Goal: Information Seeking & Learning: Check status

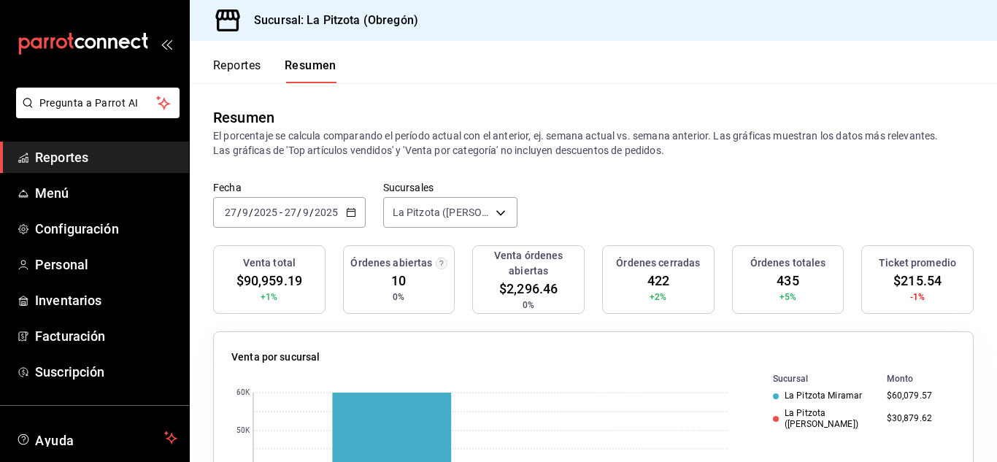
click at [357, 213] on div "[DATE] [DATE] - [DATE] [DATE]" at bounding box center [289, 212] width 153 height 31
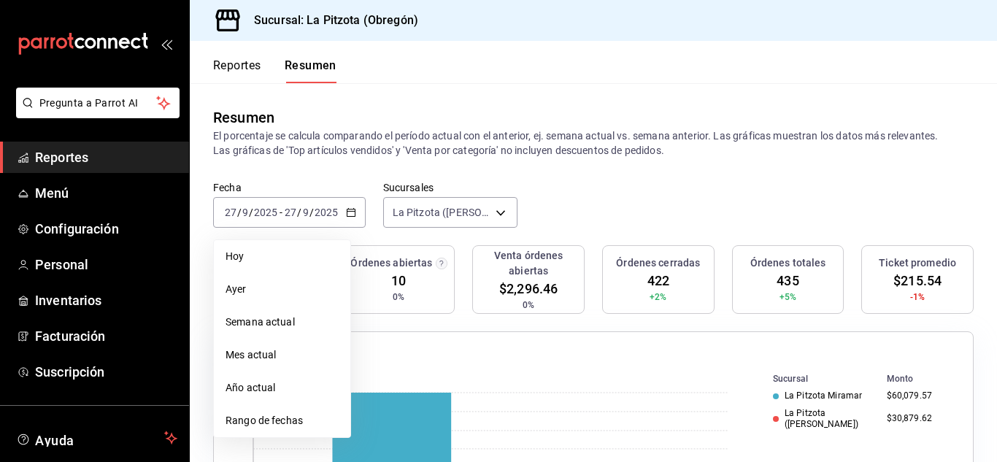
drag, startPoint x: 382, startPoint y: 188, endPoint x: 367, endPoint y: 197, distance: 17.4
click at [383, 188] on label "Sucursales" at bounding box center [450, 188] width 134 height 10
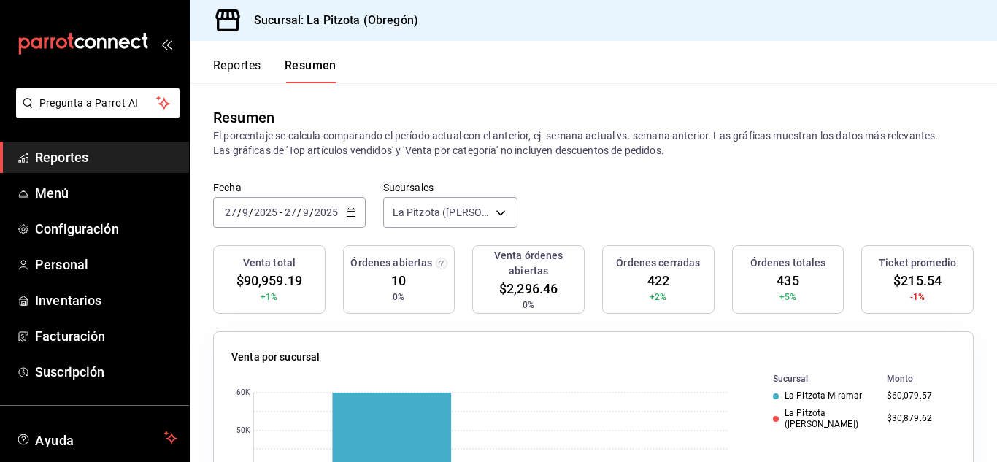
click at [347, 210] on icon "button" at bounding box center [351, 212] width 10 height 10
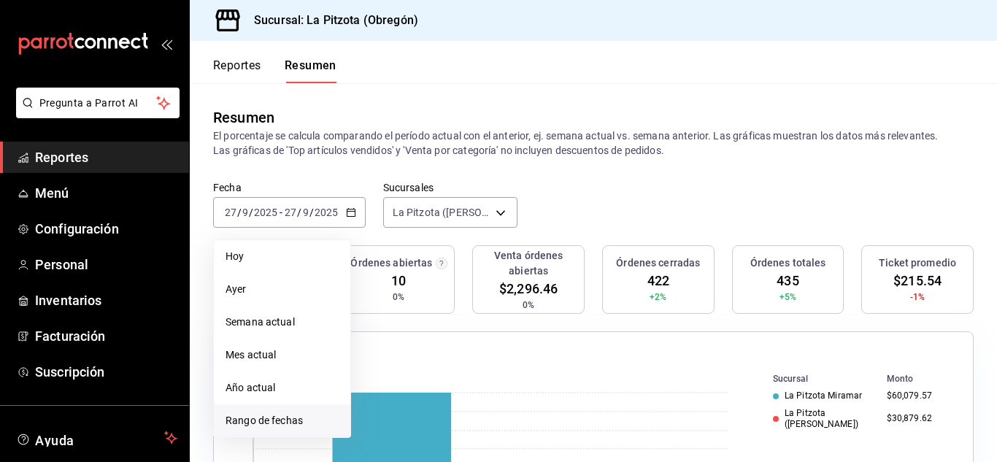
click at [288, 410] on li "Rango de fechas" at bounding box center [282, 420] width 137 height 33
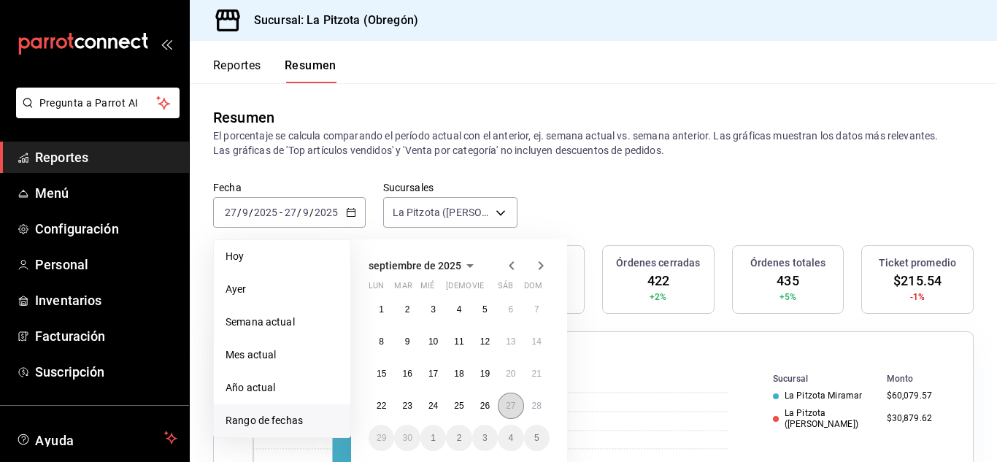
click at [515, 407] on button "27" at bounding box center [511, 406] width 26 height 26
click at [511, 407] on abbr "27" at bounding box center [510, 406] width 9 height 10
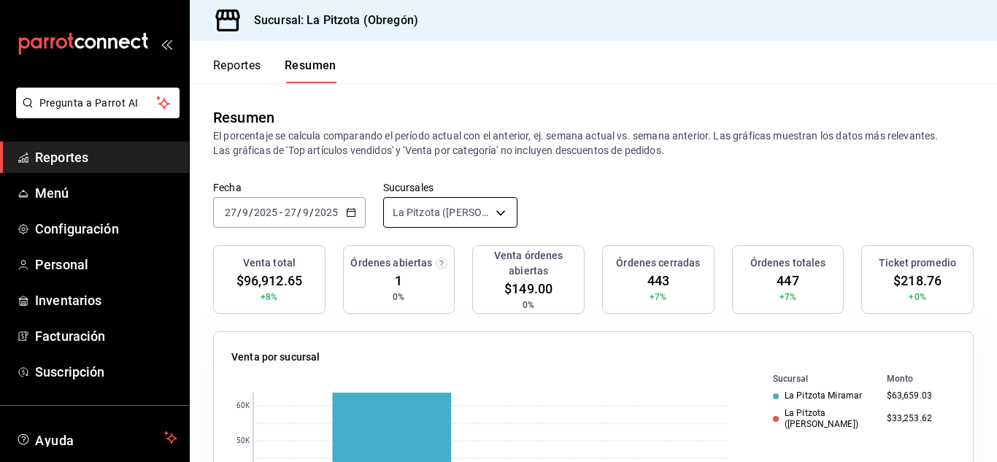
click at [445, 228] on body "Pregunta a Parrot AI Reportes Menú Configuración Personal Inventarios Facturaci…" at bounding box center [498, 231] width 997 height 462
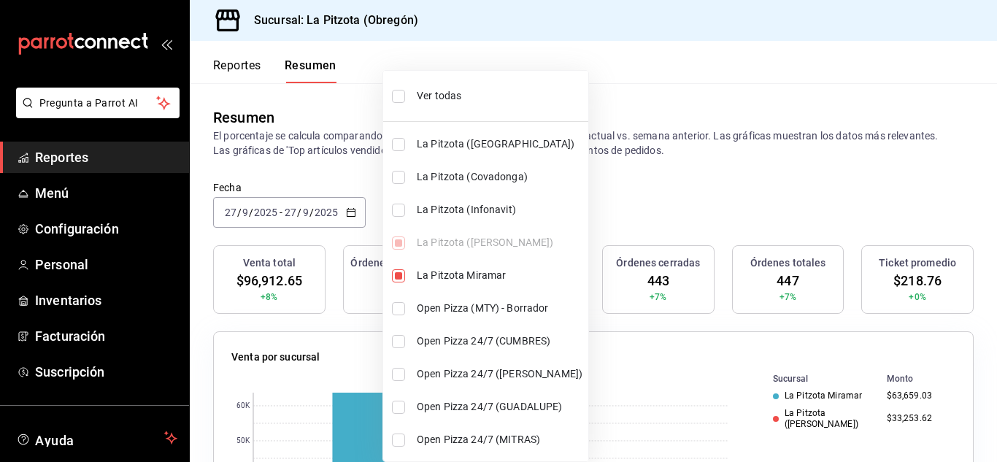
click at [395, 268] on li "La Pitzota Miramar" at bounding box center [485, 275] width 205 height 33
type input "[object Object]"
checkbox input "false"
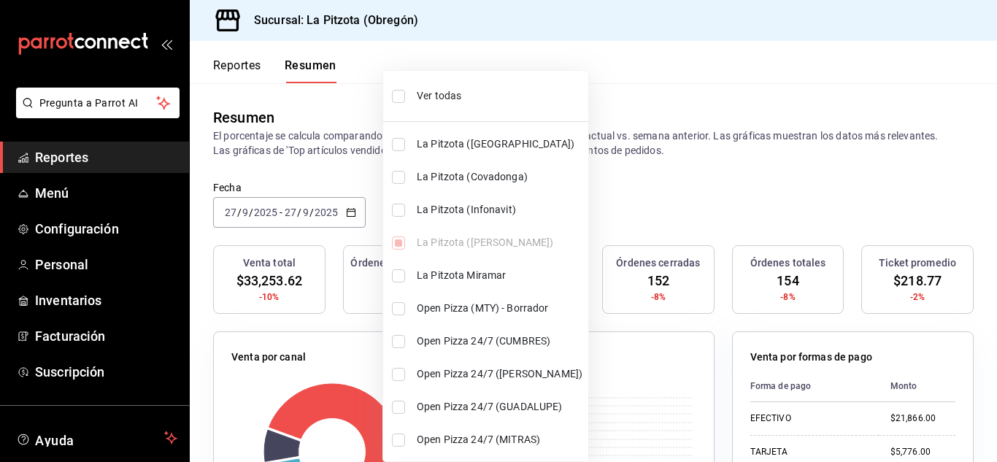
click at [396, 206] on input "checkbox" at bounding box center [398, 210] width 13 height 13
checkbox input "true"
type input "[object Object],[object Object]"
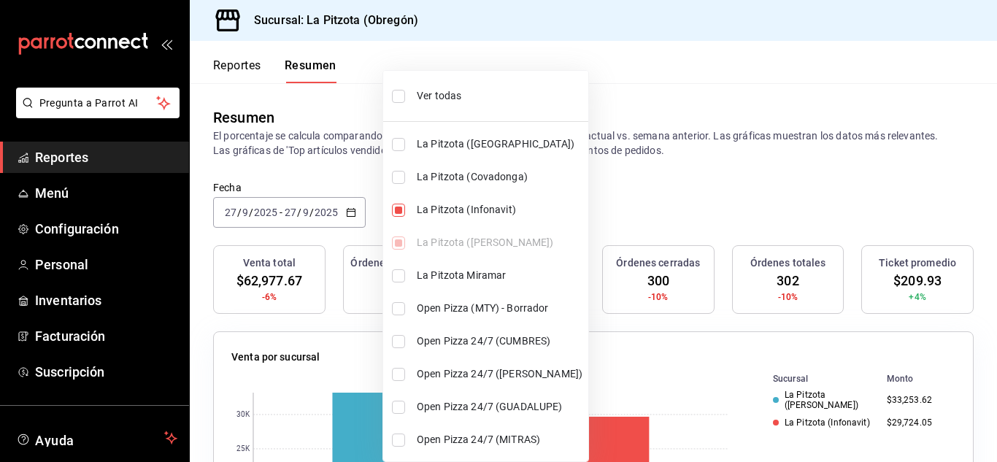
click at [661, 176] on div at bounding box center [498, 231] width 997 height 462
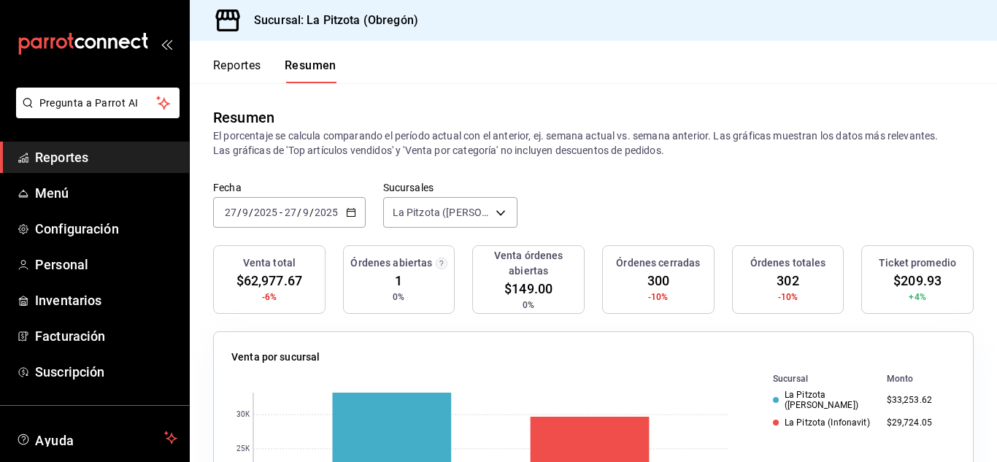
click at [349, 211] on icon "button" at bounding box center [351, 212] width 10 height 10
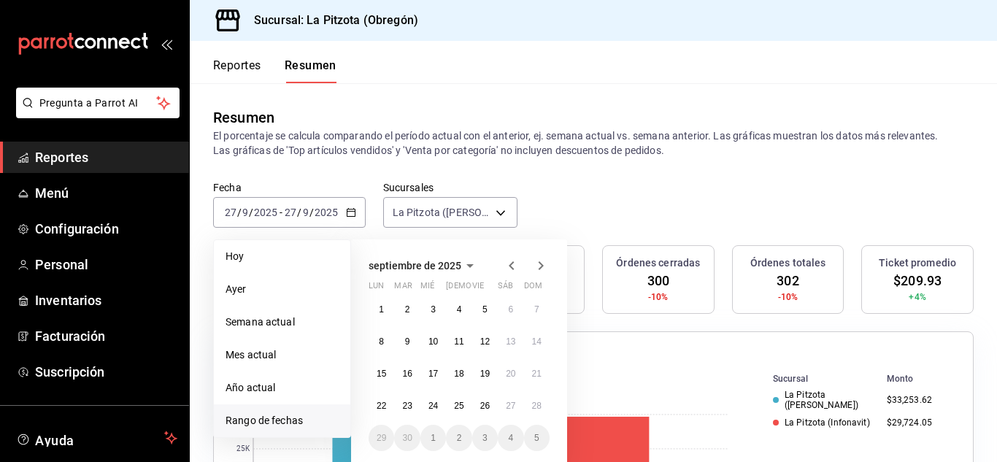
click at [654, 184] on div "Fecha [DATE] [DATE] - [DATE] [DATE] [DATE] [DATE] Semana actual Mes actual Año …" at bounding box center [593, 213] width 807 height 64
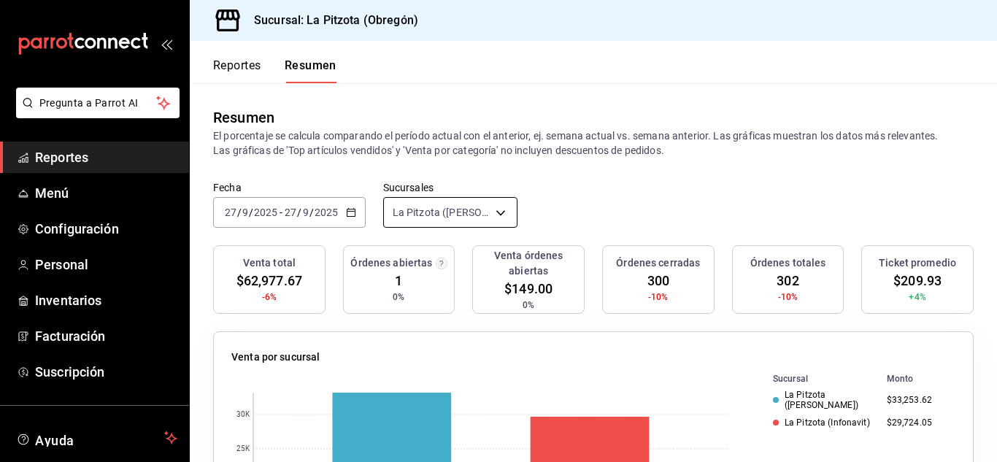
click at [415, 215] on body "Pregunta a Parrot AI Reportes Menú Configuración Personal Inventarios Facturaci…" at bounding box center [498, 231] width 997 height 462
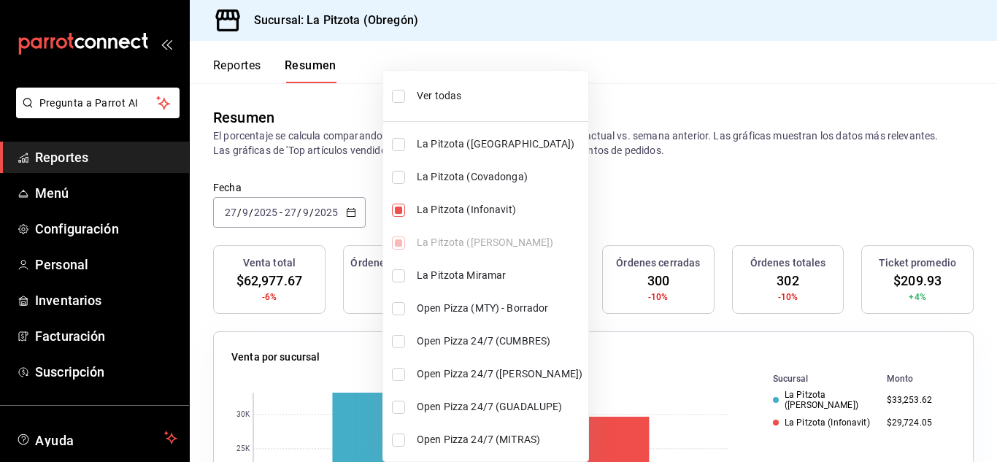
click at [398, 207] on input "checkbox" at bounding box center [398, 210] width 13 height 13
checkbox input "false"
type input "[object Object]"
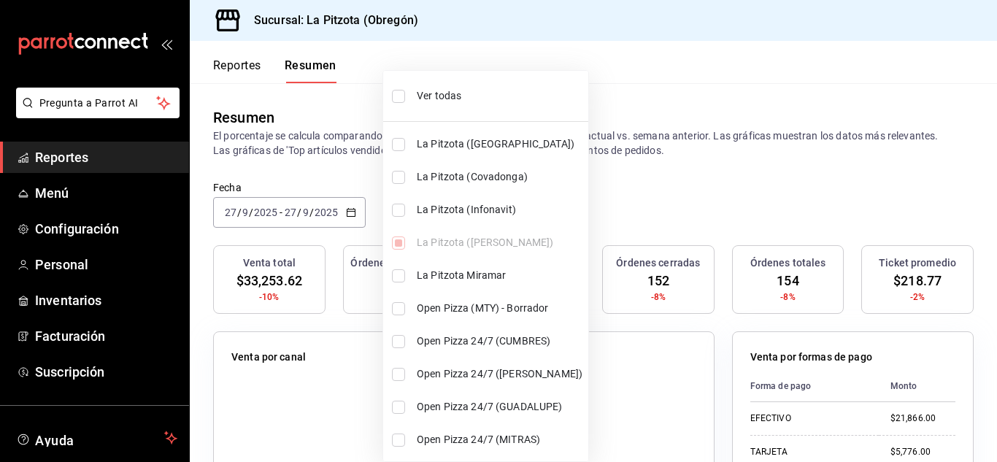
click at [591, 202] on div at bounding box center [498, 231] width 997 height 462
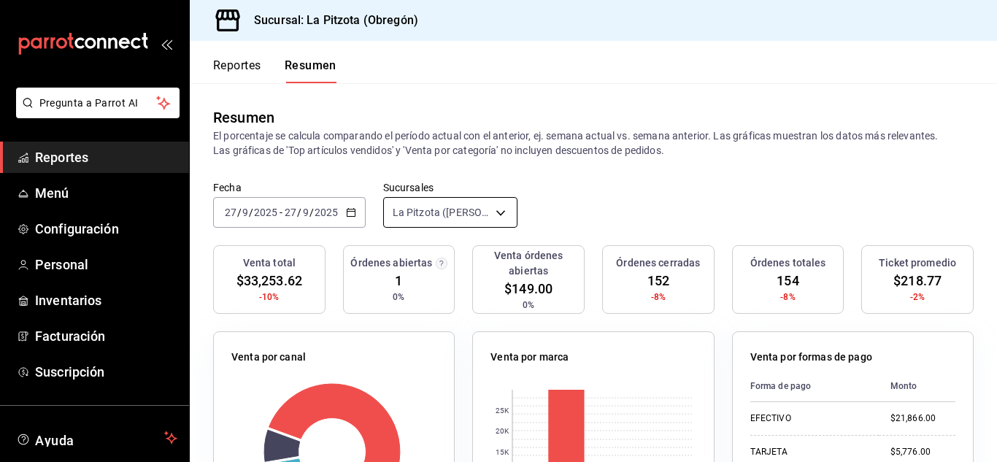
click at [449, 219] on body "Pregunta a Parrot AI Reportes Menú Configuración Personal Inventarios Facturaci…" at bounding box center [498, 231] width 997 height 462
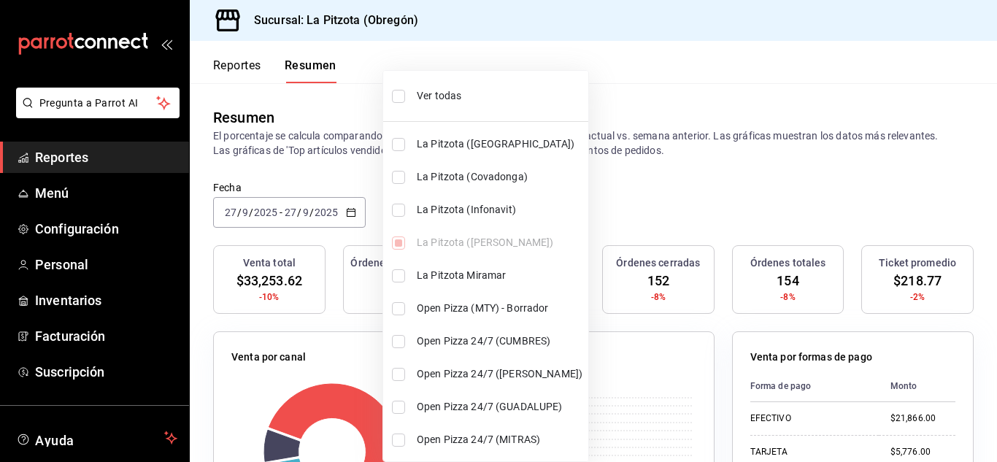
click at [351, 207] on div at bounding box center [498, 231] width 997 height 462
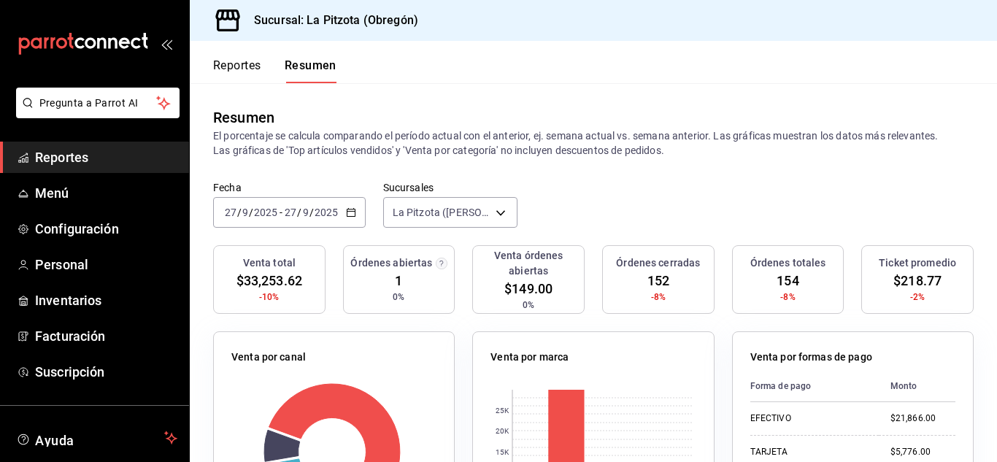
click at [351, 207] on icon "button" at bounding box center [351, 212] width 10 height 10
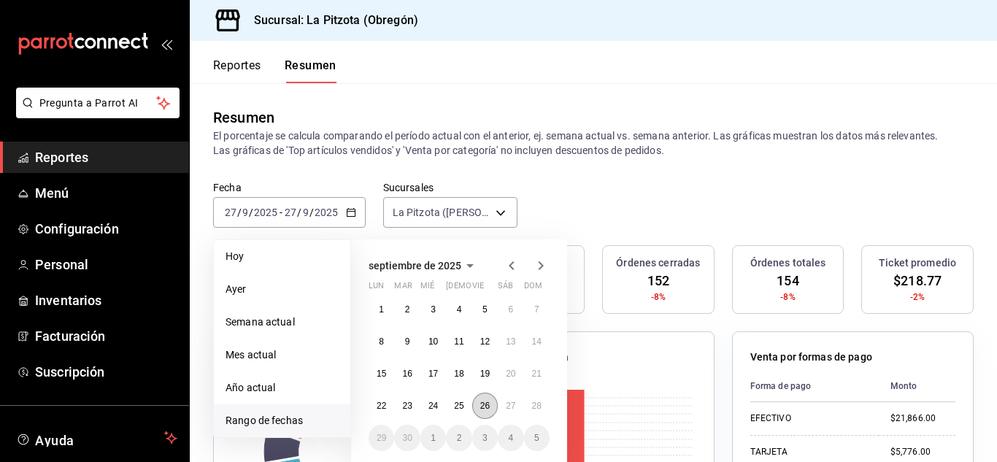
click at [487, 405] on abbr "26" at bounding box center [484, 406] width 9 height 10
click at [491, 405] on div "0 5K 10K 15K 20K 25K" at bounding box center [593, 452] width 205 height 139
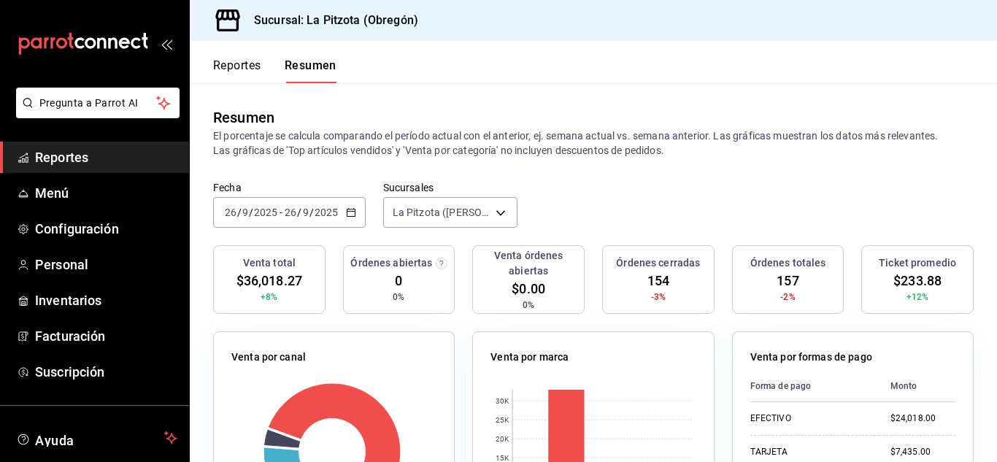
click at [226, 216] on input "26" at bounding box center [230, 213] width 13 height 12
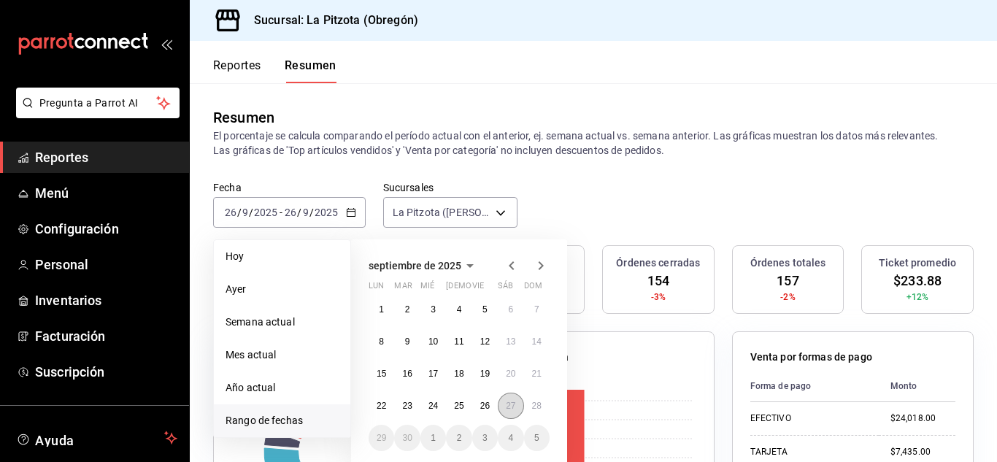
click at [511, 404] on abbr "27" at bounding box center [510, 406] width 9 height 10
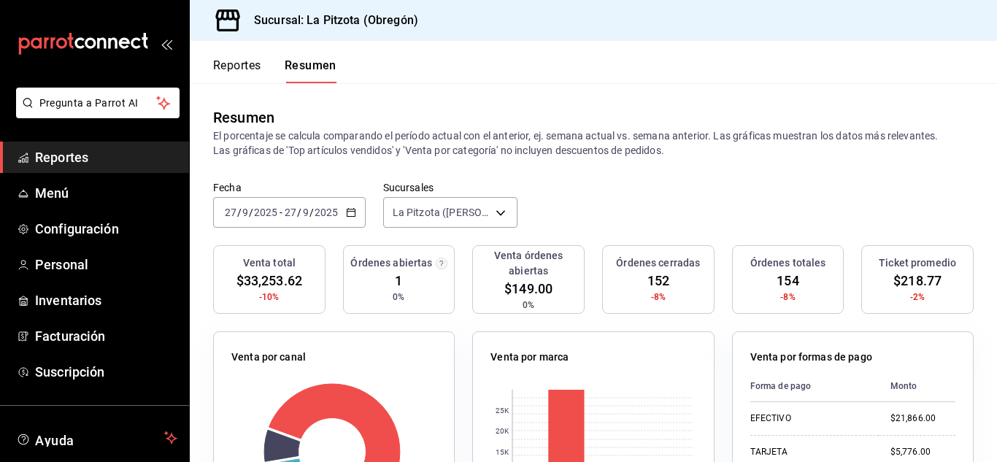
click at [256, 56] on div "Reportes Resumen" at bounding box center [263, 62] width 147 height 42
click at [235, 66] on button "Reportes" at bounding box center [237, 70] width 48 height 25
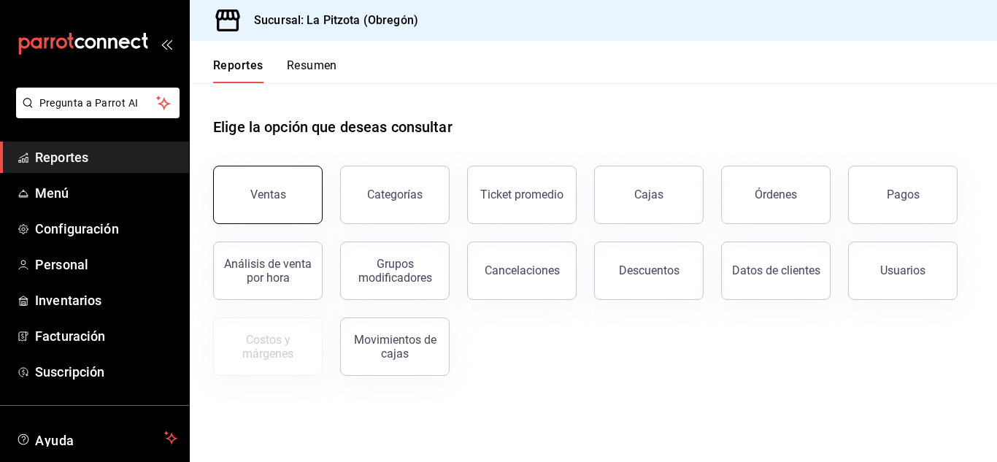
click at [273, 206] on button "Ventas" at bounding box center [268, 195] width 110 height 58
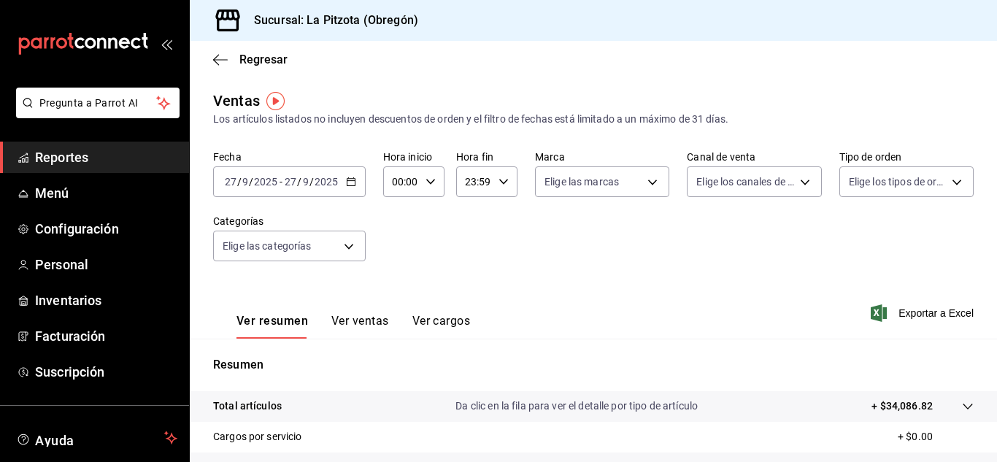
click at [233, 177] on input "27" at bounding box center [230, 182] width 13 height 12
click at [356, 187] on div "[DATE] [DATE] - [DATE] [DATE]" at bounding box center [289, 181] width 153 height 31
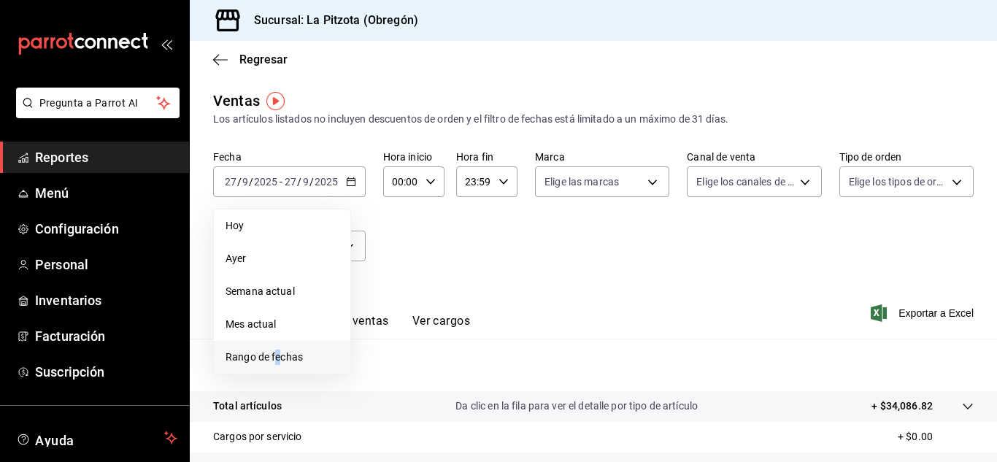
drag, startPoint x: 283, startPoint y: 353, endPoint x: 274, endPoint y: 354, distance: 8.8
click at [274, 354] on span "Rango de fechas" at bounding box center [282, 357] width 113 height 15
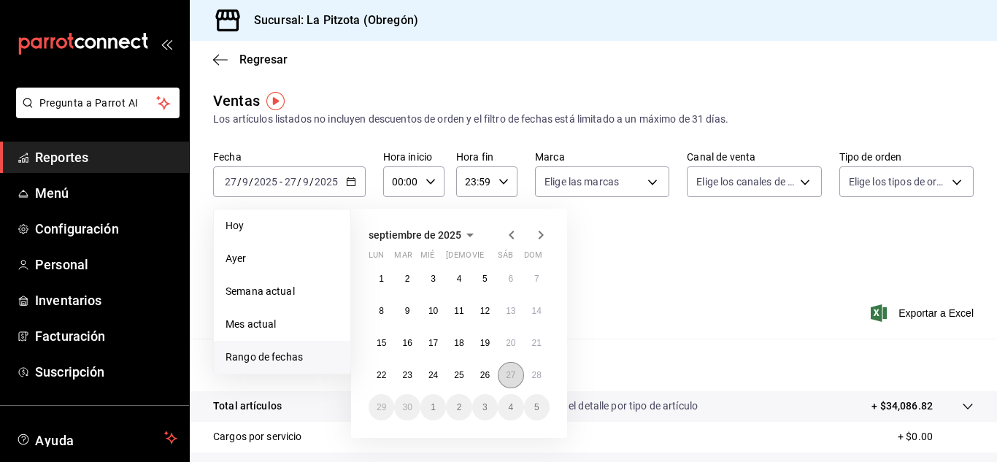
click at [511, 375] on abbr "27" at bounding box center [510, 375] width 9 height 10
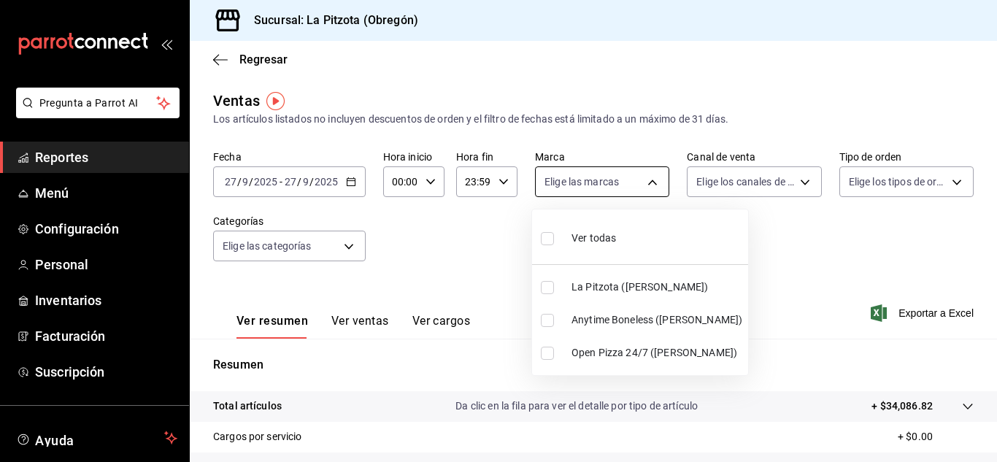
click at [572, 181] on body "Pregunta a Parrot AI Reportes Menú Configuración Personal Inventarios Facturaci…" at bounding box center [498, 231] width 997 height 462
click at [572, 181] on div at bounding box center [498, 231] width 997 height 462
click at [566, 183] on body "Pregunta a Parrot AI Reportes Menú Configuración Personal Inventarios Facturaci…" at bounding box center [498, 231] width 997 height 462
click at [557, 331] on li "Anytime Boneless ([PERSON_NAME])" at bounding box center [640, 320] width 216 height 33
type input "d0b15645-4641-49bc-8be3-6a792ed6583e"
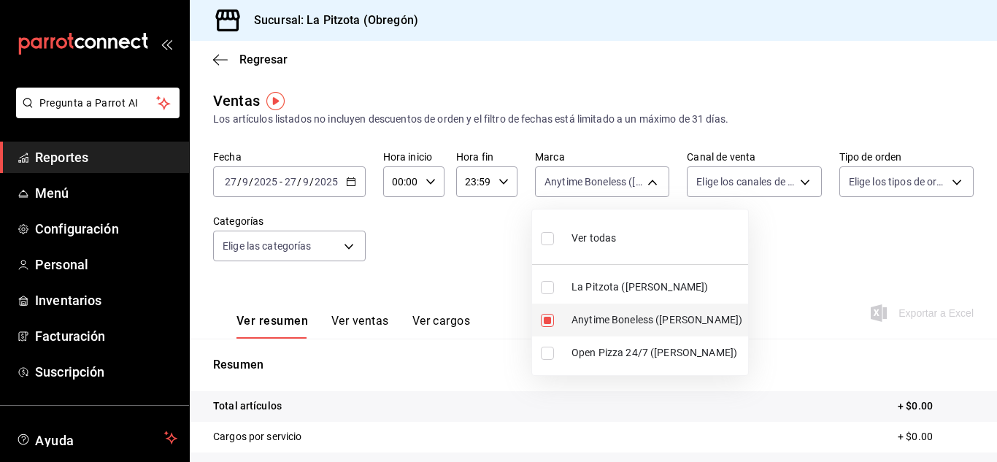
click at [547, 320] on input "checkbox" at bounding box center [547, 320] width 13 height 13
checkbox input "false"
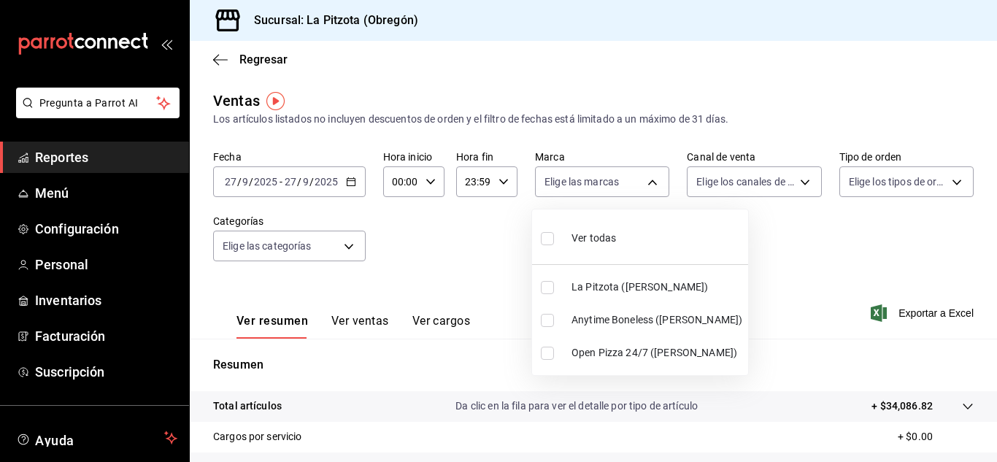
click at [545, 325] on input "checkbox" at bounding box center [547, 320] width 13 height 13
checkbox input "true"
type input "d0b15645-4641-49bc-8be3-6a792ed6583e"
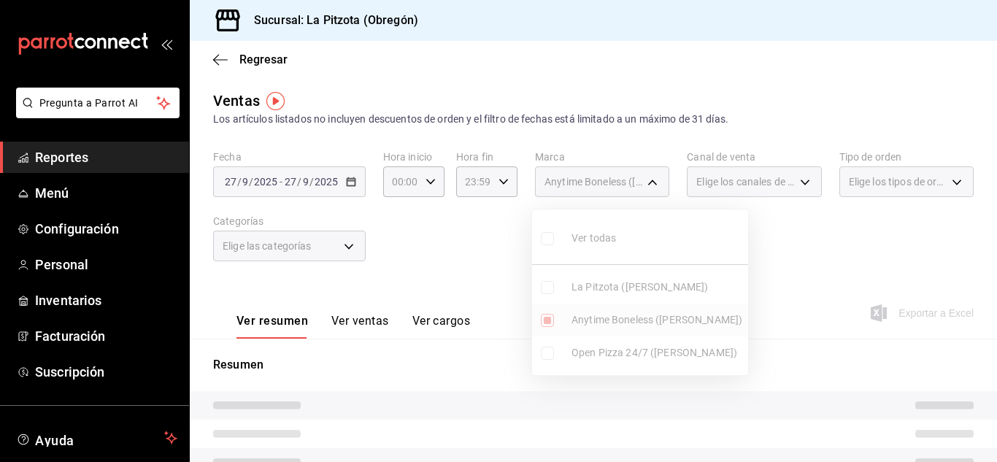
click at [545, 325] on ul "Ver todas La Pitzota ([PERSON_NAME]) Anytime Boneless ([PERSON_NAME]) Open Pizz…" at bounding box center [640, 293] width 216 height 166
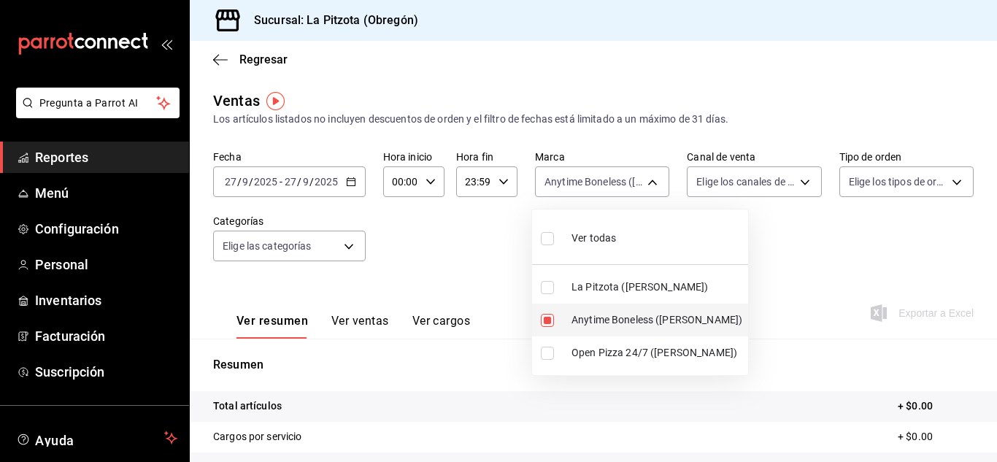
click at [545, 325] on input "checkbox" at bounding box center [547, 320] width 13 height 13
checkbox input "false"
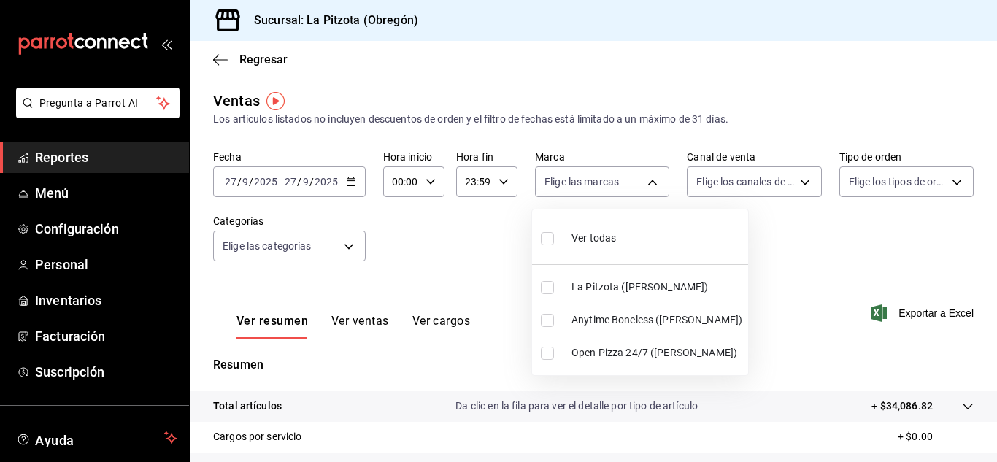
click at [552, 357] on input "checkbox" at bounding box center [547, 353] width 13 height 13
checkbox input "true"
type input "8f97d9a1-f00b-4323-96e2-15f6e5ebb1cd"
click at [761, 184] on div at bounding box center [498, 231] width 997 height 462
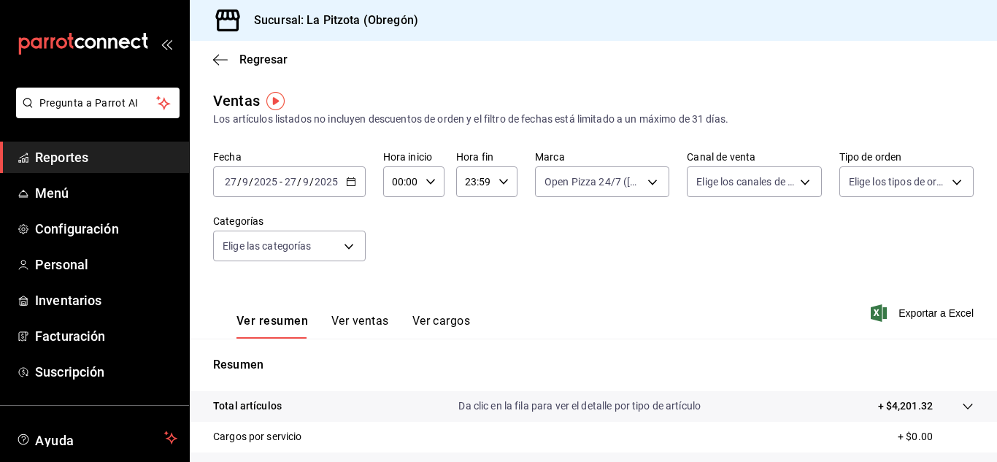
click at [761, 184] on body "Pregunta a Parrot AI Reportes Menú Configuración Personal Inventarios Facturaci…" at bounding box center [498, 231] width 997 height 462
click at [693, 345] on li "Rappi" at bounding box center [747, 353] width 131 height 33
type input "RAPPI"
checkbox input "true"
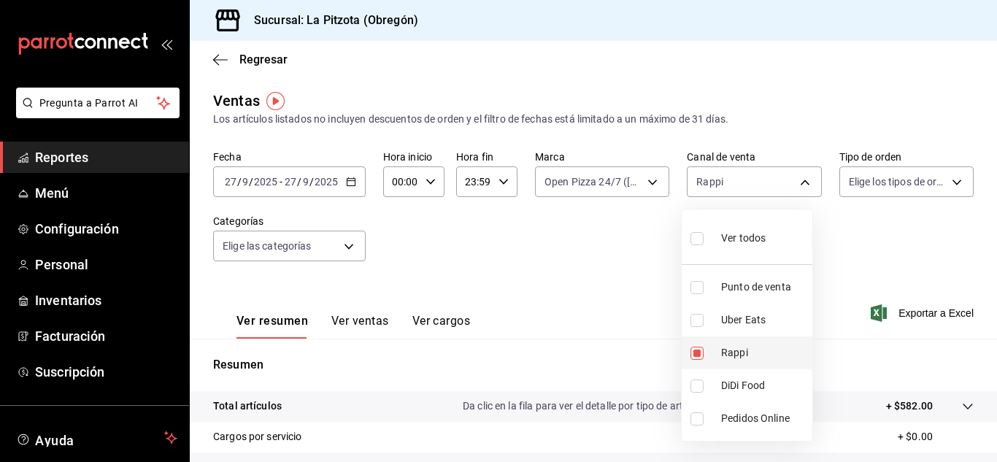
click at [697, 361] on li "Rappi" at bounding box center [747, 353] width 131 height 33
checkbox input "false"
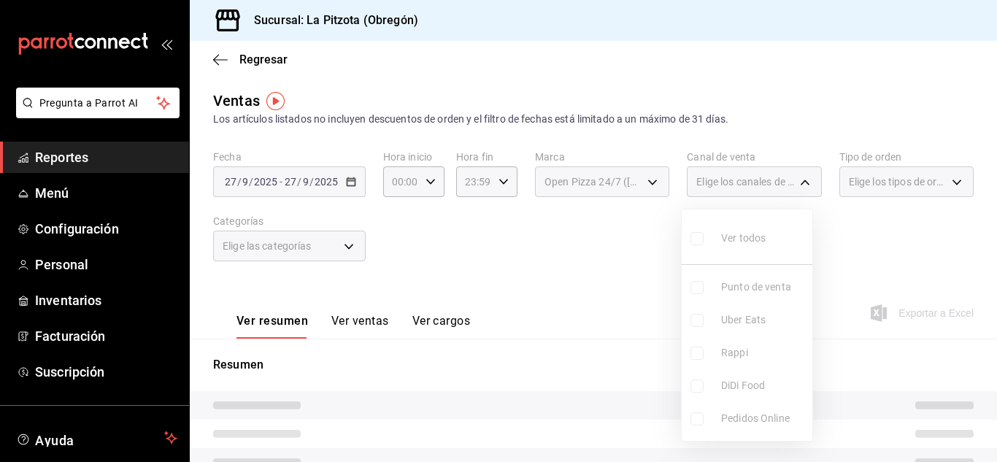
click at [699, 380] on ul "Ver todos Punto de venta Uber Eats Rappi DiDi Food Pedidos Online" at bounding box center [747, 325] width 131 height 231
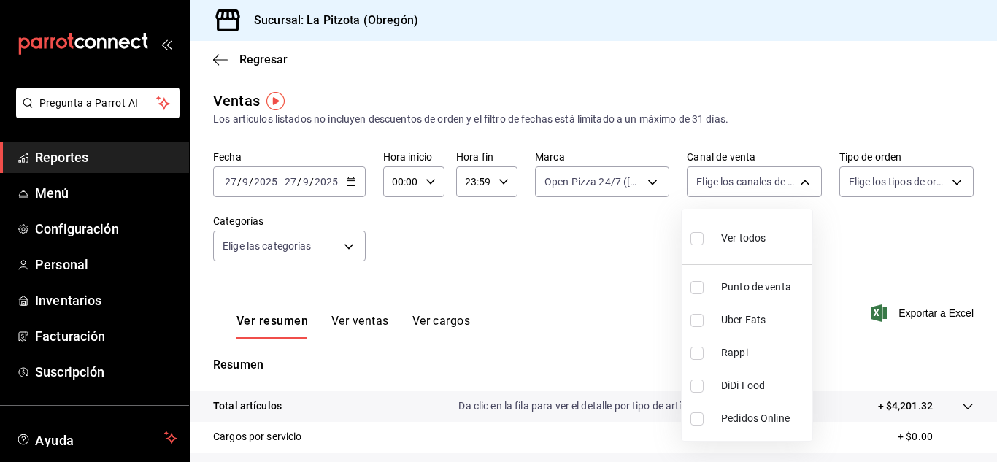
click at [699, 380] on input "checkbox" at bounding box center [697, 386] width 13 height 13
checkbox input "true"
type input "DIDI_FOOD"
drag, startPoint x: 880, startPoint y: 408, endPoint x: 908, endPoint y: 412, distance: 28.8
click at [907, 412] on div at bounding box center [498, 231] width 997 height 462
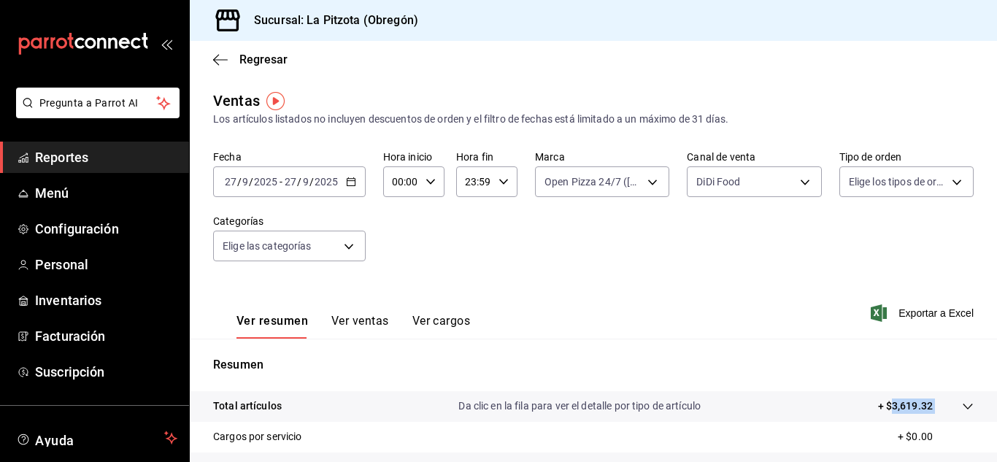
drag, startPoint x: 923, startPoint y: 410, endPoint x: 884, endPoint y: 409, distance: 38.7
click at [884, 409] on tr "Total artículos Da clic en la fila para ver el detalle por tipo de artículo + $…" at bounding box center [593, 406] width 807 height 31
click at [883, 410] on p "+ $3,619.32" at bounding box center [905, 406] width 55 height 15
drag, startPoint x: 924, startPoint y: 407, endPoint x: 884, endPoint y: 409, distance: 40.2
click at [884, 409] on tr "Total artículos Da clic en la fila para ver el detalle por tipo de artículo + $…" at bounding box center [593, 406] width 807 height 31
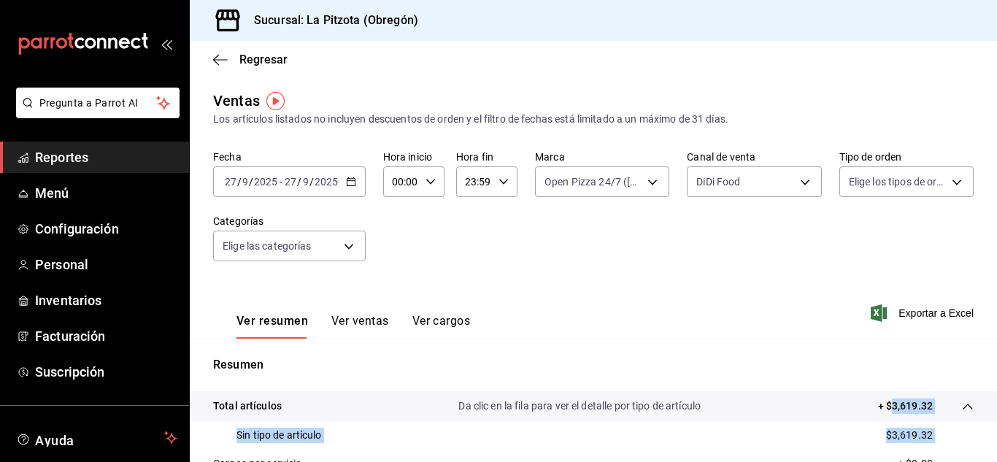
click at [884, 409] on p "+ $3,619.32" at bounding box center [905, 406] width 55 height 15
drag, startPoint x: 923, startPoint y: 407, endPoint x: 885, endPoint y: 407, distance: 38.0
click at [885, 407] on tr "Total artículos Da clic en la fila para ver el detalle por tipo de artículo + $…" at bounding box center [593, 406] width 807 height 31
click at [884, 407] on p "+ $3,619.32" at bounding box center [905, 406] width 55 height 15
drag, startPoint x: 884, startPoint y: 407, endPoint x: 913, endPoint y: 408, distance: 28.5
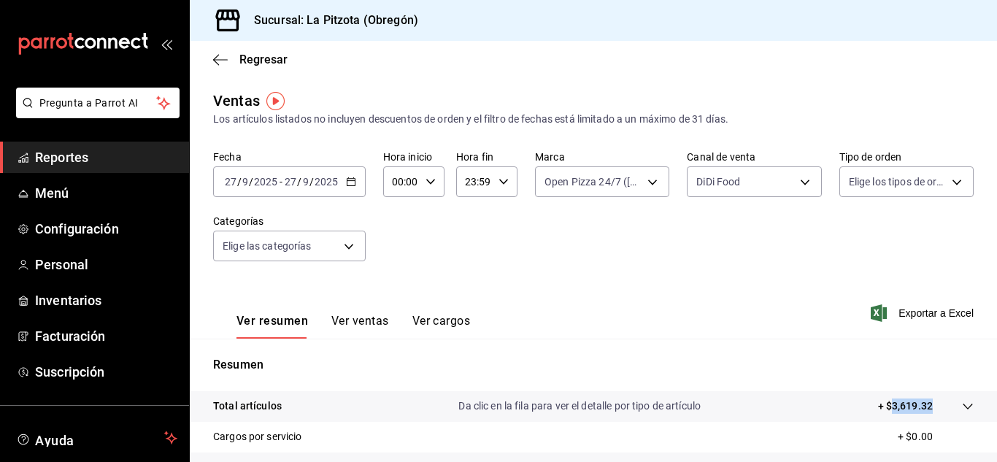
click at [913, 408] on p "+ $3,619.32" at bounding box center [905, 406] width 55 height 15
copy p "3,619.32"
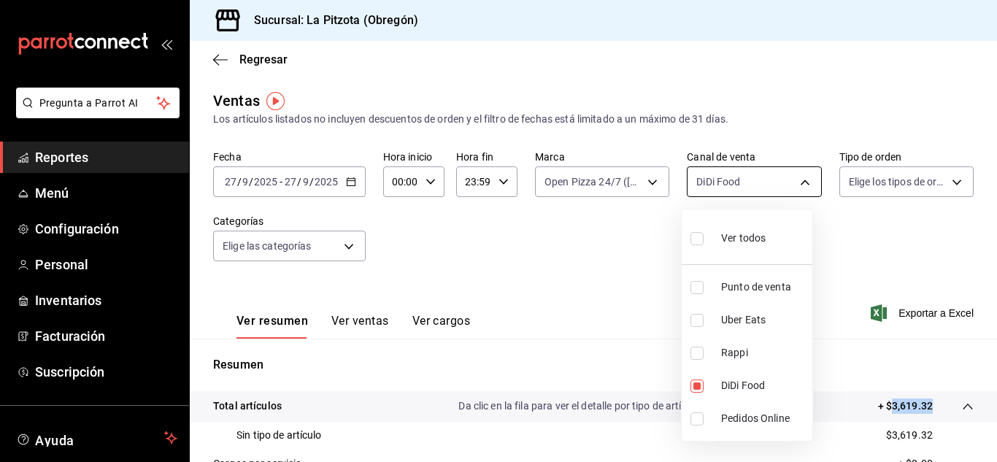
click at [763, 183] on body "Pregunta a Parrot AI Reportes Menú Configuración Personal Inventarios Facturaci…" at bounding box center [498, 231] width 997 height 462
click at [693, 387] on input "checkbox" at bounding box center [697, 386] width 13 height 13
checkbox input "false"
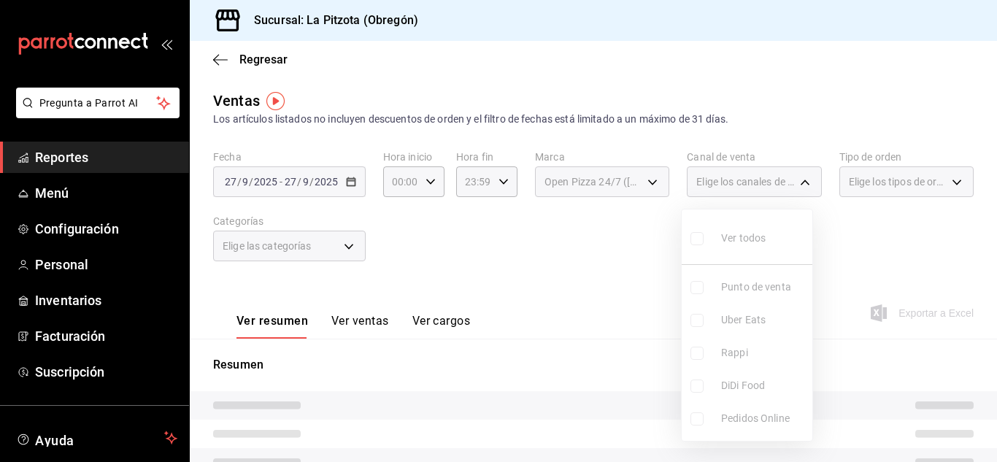
click at [589, 188] on div at bounding box center [498, 231] width 997 height 462
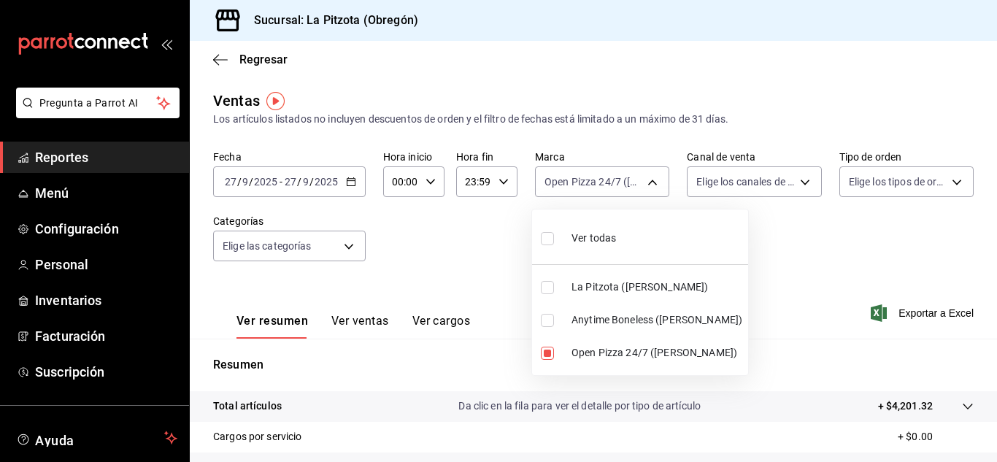
click at [589, 188] on body "Pregunta a Parrot AI Reportes Menú Configuración Personal Inventarios Facturaci…" at bounding box center [498, 231] width 997 height 462
click at [552, 341] on li "Open Pizza 24/7 ([PERSON_NAME])" at bounding box center [640, 353] width 216 height 33
checkbox input "false"
click at [545, 279] on li "La Pitzota ([PERSON_NAME])" at bounding box center [640, 287] width 216 height 33
type input "3722eccf-6cf2-48cd-b838-7de1340e0a71"
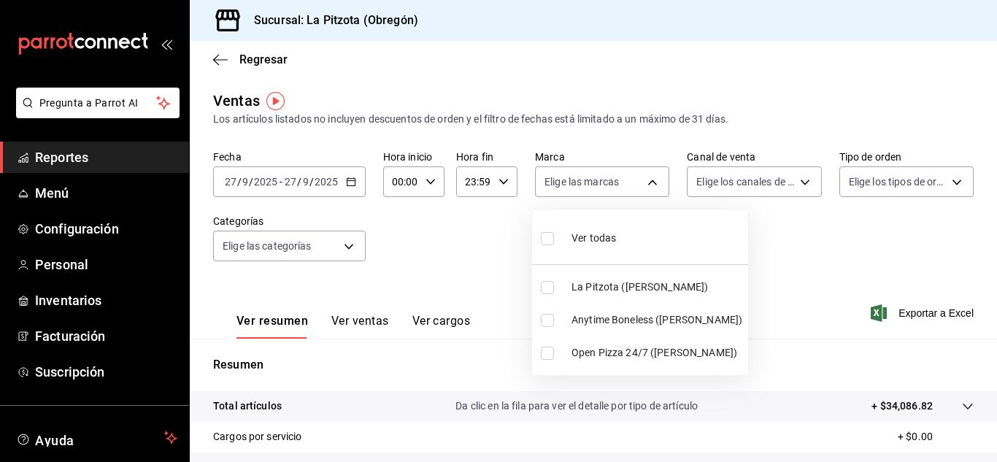
checkbox input "true"
drag, startPoint x: 736, startPoint y: 193, endPoint x: 733, endPoint y: 185, distance: 8.5
click at [734, 186] on div at bounding box center [498, 231] width 997 height 462
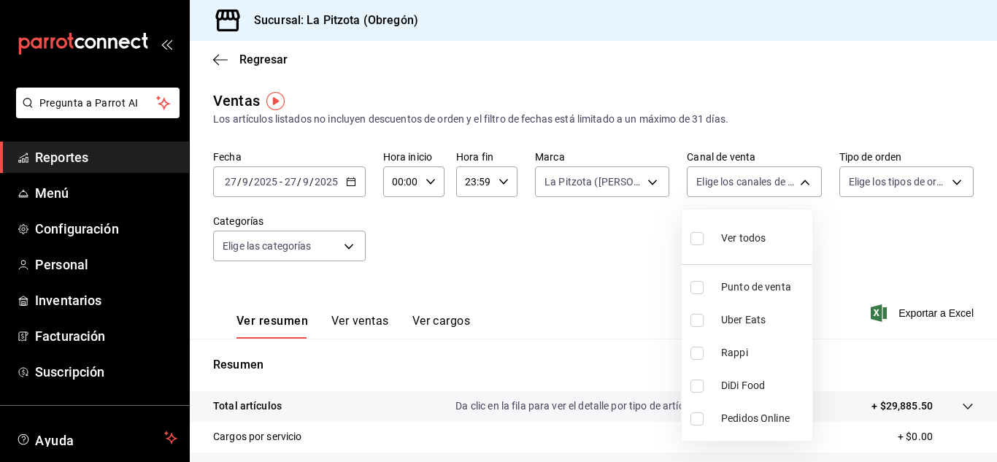
click at [733, 185] on body "Pregunta a Parrot AI Reportes Menú Configuración Personal Inventarios Facturaci…" at bounding box center [498, 231] width 997 height 462
click at [695, 341] on li "Rappi" at bounding box center [747, 353] width 131 height 33
type input "RAPPI"
checkbox input "true"
click at [633, 257] on div at bounding box center [498, 231] width 997 height 462
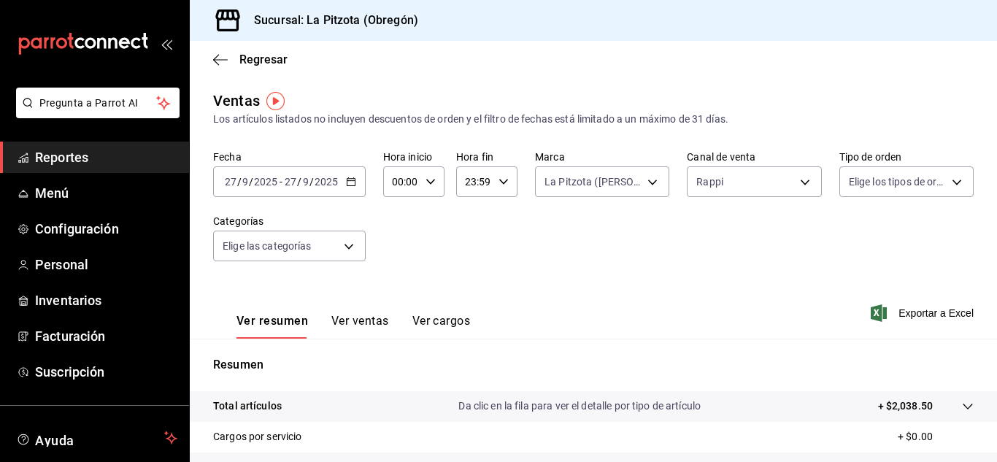
click at [962, 407] on icon at bounding box center [968, 407] width 12 height 12
drag, startPoint x: 922, startPoint y: 409, endPoint x: 884, endPoint y: 408, distance: 38.0
click at [884, 408] on tr "Total artículos Da clic en la fila para ver el detalle por tipo de artículo + $…" at bounding box center [593, 406] width 807 height 31
copy tr "2,038.50"
click at [767, 172] on body "Pregunta a Parrot AI Reportes Menú Configuración Personal Inventarios Facturaci…" at bounding box center [498, 231] width 997 height 462
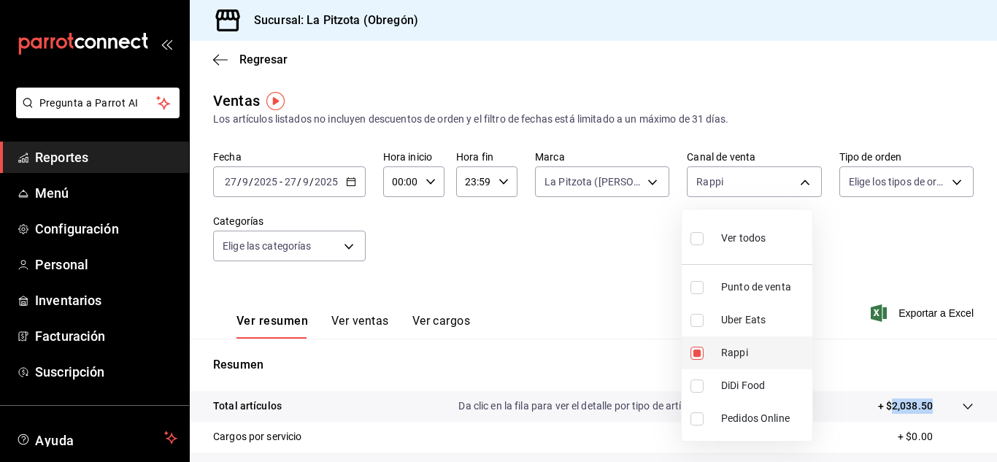
click at [694, 350] on input "checkbox" at bounding box center [697, 353] width 13 height 13
checkbox input "false"
click at [726, 176] on div at bounding box center [498, 231] width 997 height 462
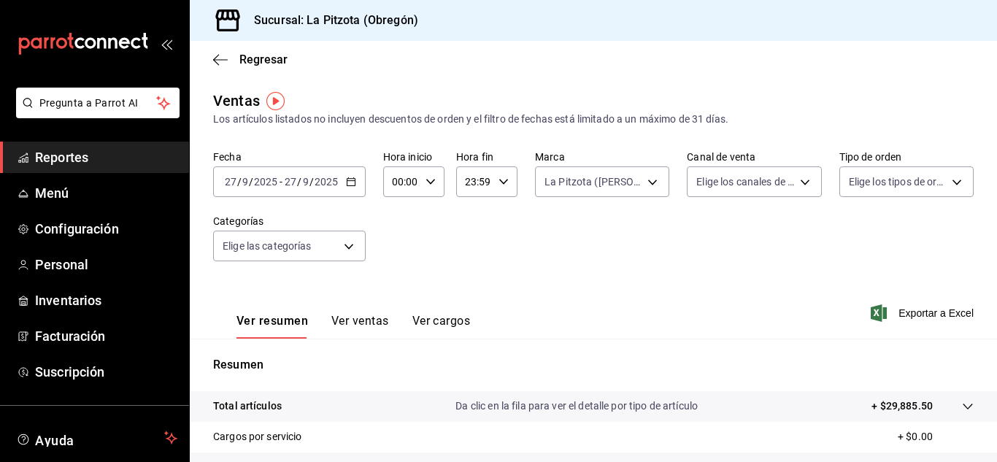
click at [339, 320] on button "Ver ventas" at bounding box center [360, 326] width 58 height 25
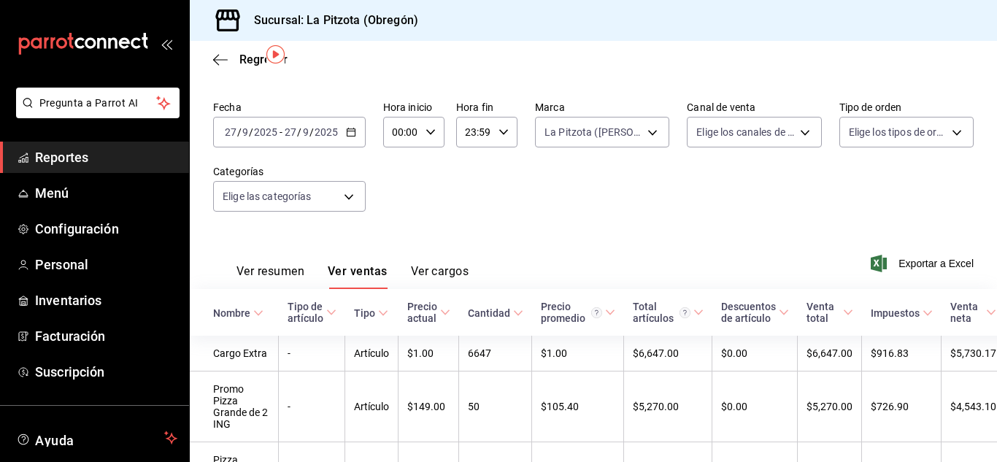
scroll to position [50, 0]
click at [278, 266] on button "Ver resumen" at bounding box center [271, 276] width 68 height 25
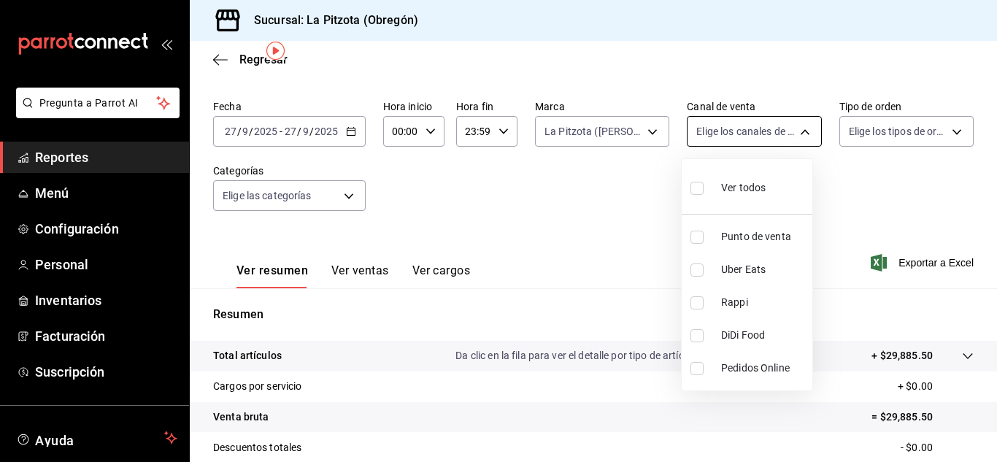
click at [731, 128] on body "Pregunta a Parrot AI Reportes Menú Configuración Personal Inventarios Facturaci…" at bounding box center [498, 231] width 997 height 462
click at [624, 131] on div at bounding box center [498, 231] width 997 height 462
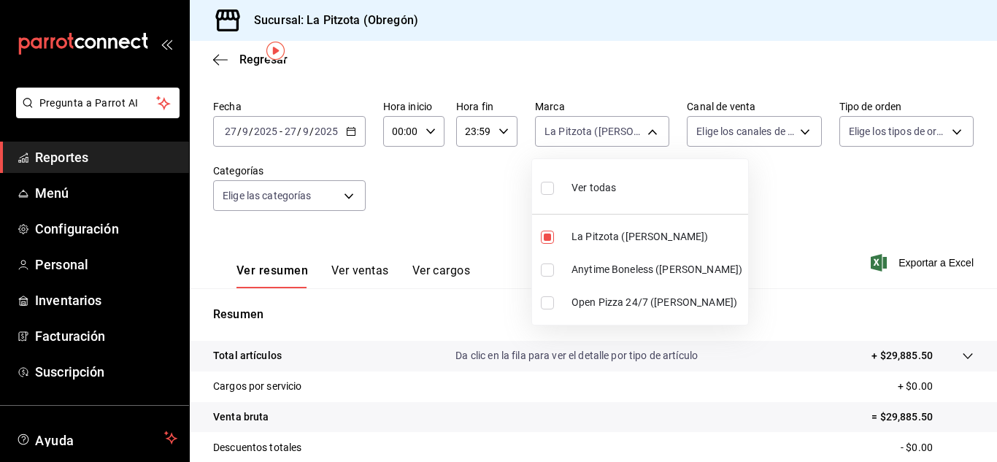
click at [624, 131] on body "Pregunta a Parrot AI Reportes Menú Configuración Personal Inventarios Facturaci…" at bounding box center [498, 231] width 997 height 462
click at [548, 240] on input "checkbox" at bounding box center [547, 237] width 13 height 13
checkbox input "false"
click at [772, 128] on div at bounding box center [498, 231] width 997 height 462
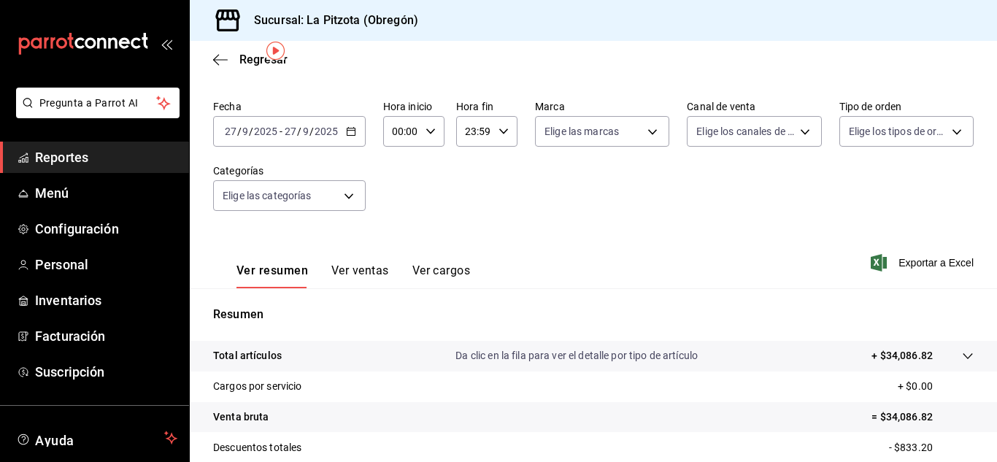
click at [772, 128] on body "Pregunta a Parrot AI Reportes Menú Configuración Personal Inventarios Facturaci…" at bounding box center [498, 231] width 997 height 462
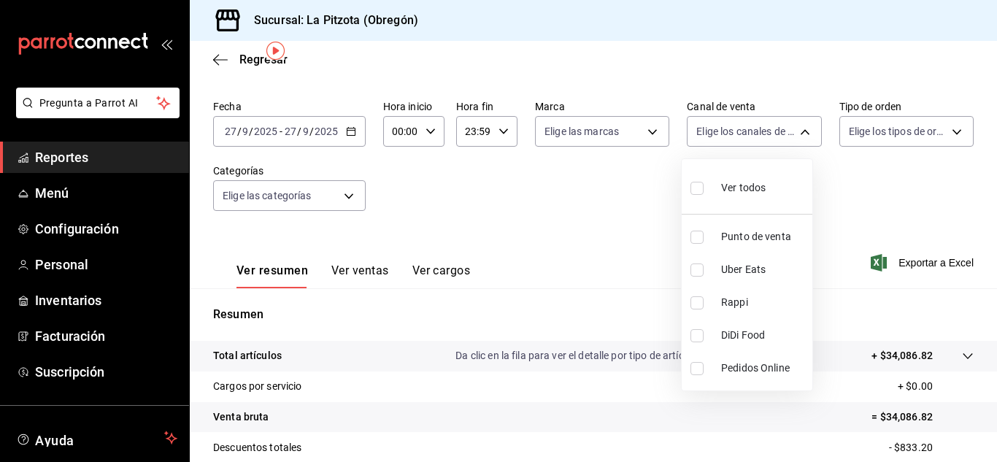
click at [688, 240] on li "Punto de venta" at bounding box center [747, 236] width 131 height 33
type input "PARROT"
checkbox input "true"
click at [558, 246] on div at bounding box center [498, 231] width 997 height 462
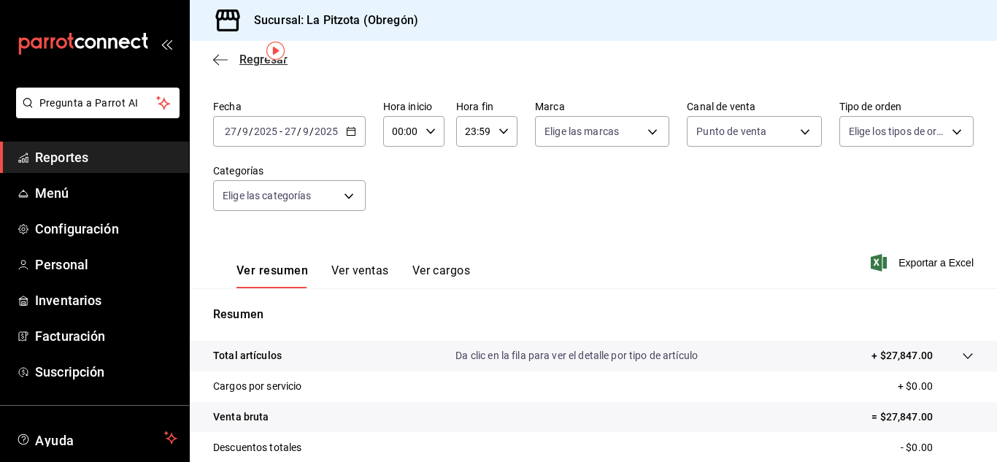
click at [258, 66] on span "Regresar" at bounding box center [263, 60] width 48 height 14
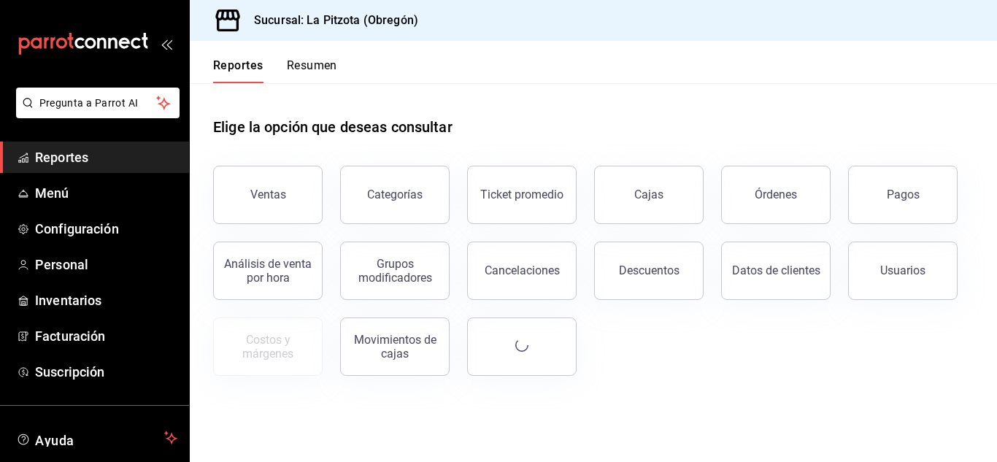
click at [331, 74] on button "Resumen" at bounding box center [312, 70] width 50 height 25
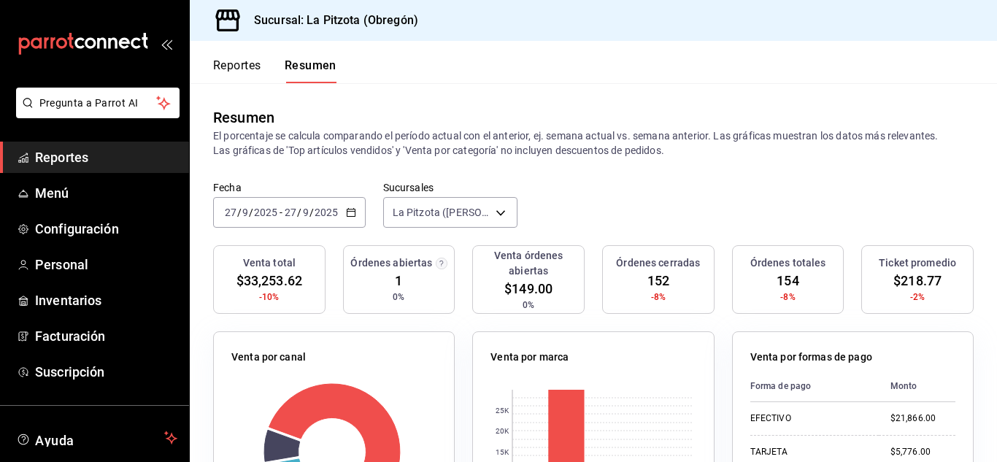
click at [344, 214] on div "[DATE] [DATE] - [DATE] [DATE]" at bounding box center [289, 212] width 153 height 31
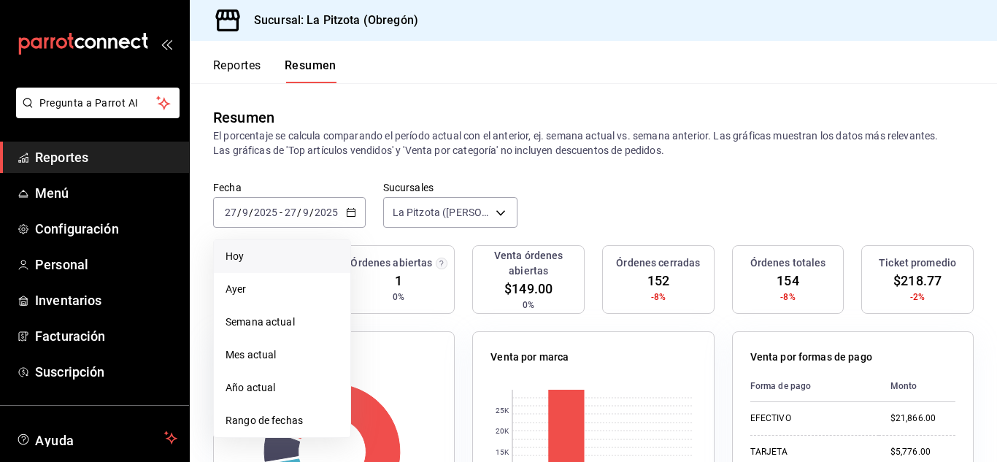
click at [293, 242] on li "Hoy" at bounding box center [282, 256] width 137 height 33
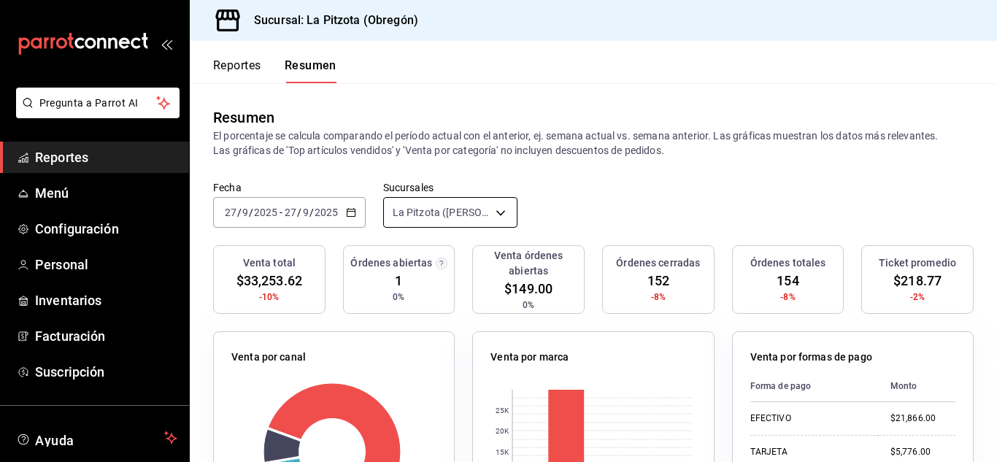
click at [494, 216] on body "Pregunta a Parrot AI Reportes Menú Configuración Personal Inventarios Facturaci…" at bounding box center [498, 231] width 997 height 462
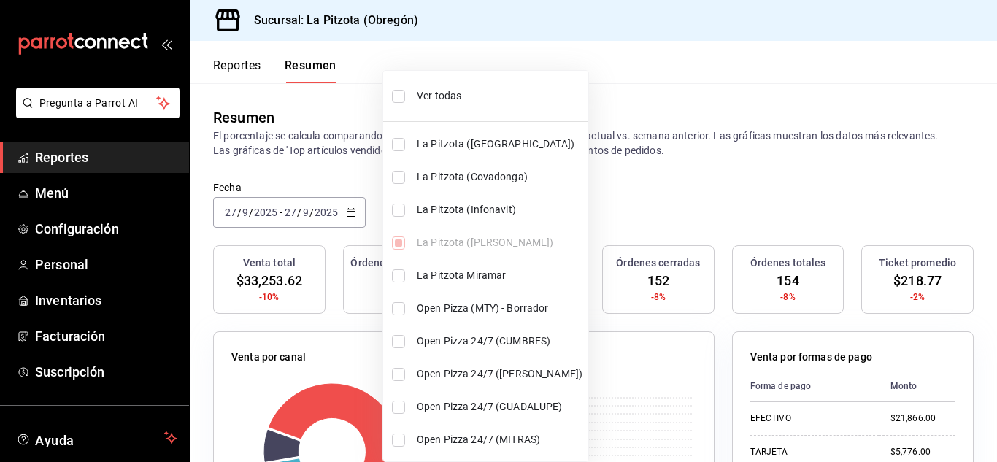
click at [356, 215] on div at bounding box center [498, 231] width 997 height 462
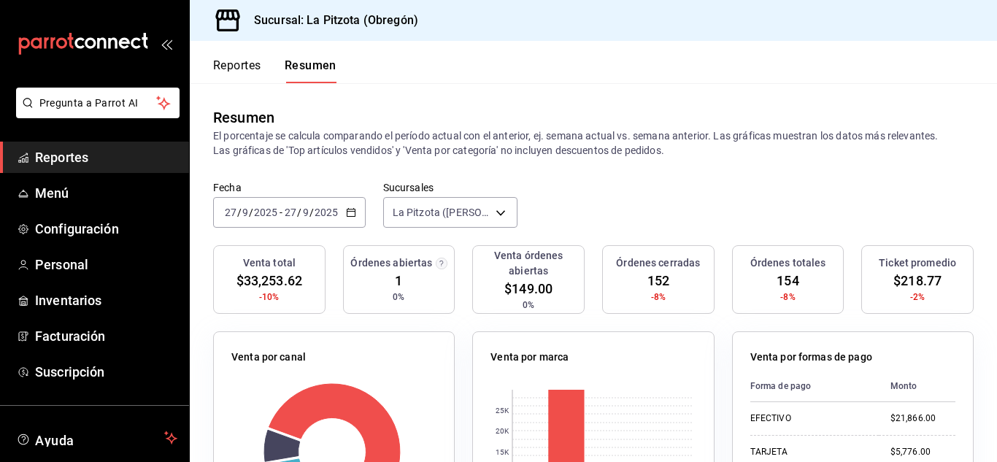
click at [356, 215] on div "[DATE] [DATE] - [DATE] [DATE]" at bounding box center [289, 212] width 153 height 31
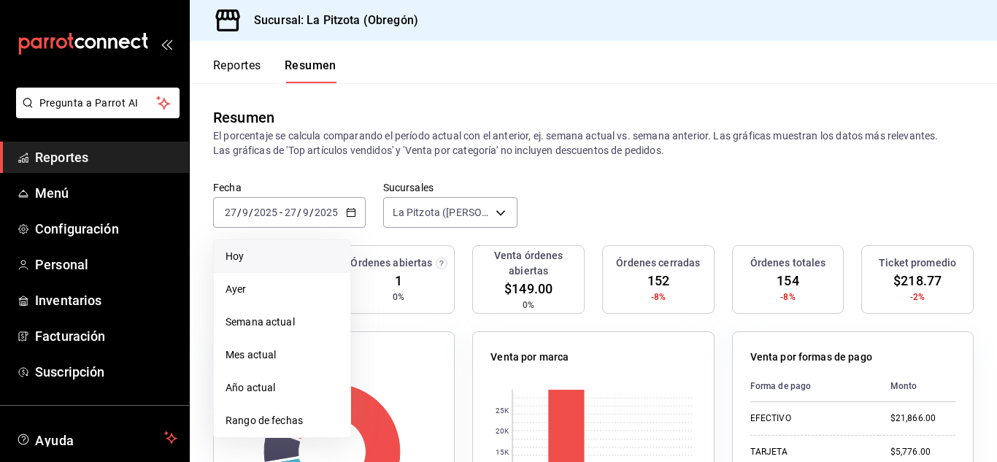
click at [291, 244] on li "Hoy" at bounding box center [282, 256] width 137 height 33
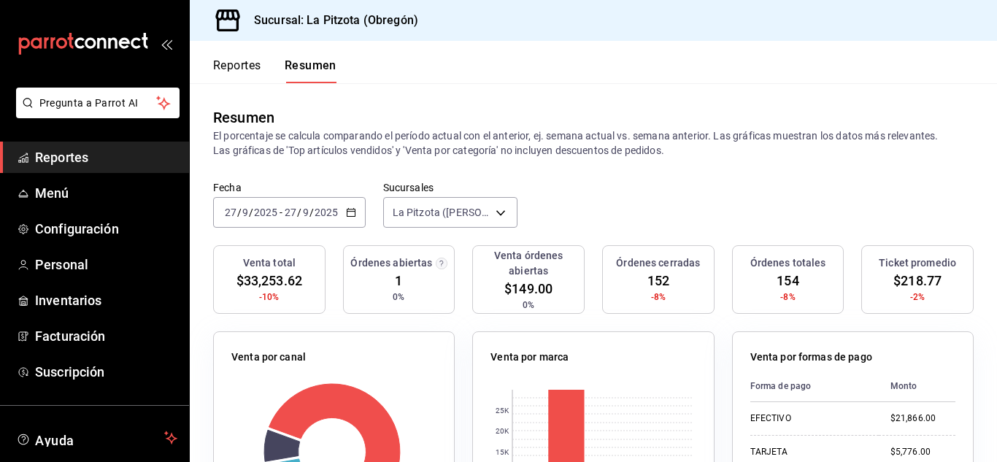
click at [229, 212] on input "27" at bounding box center [230, 213] width 13 height 12
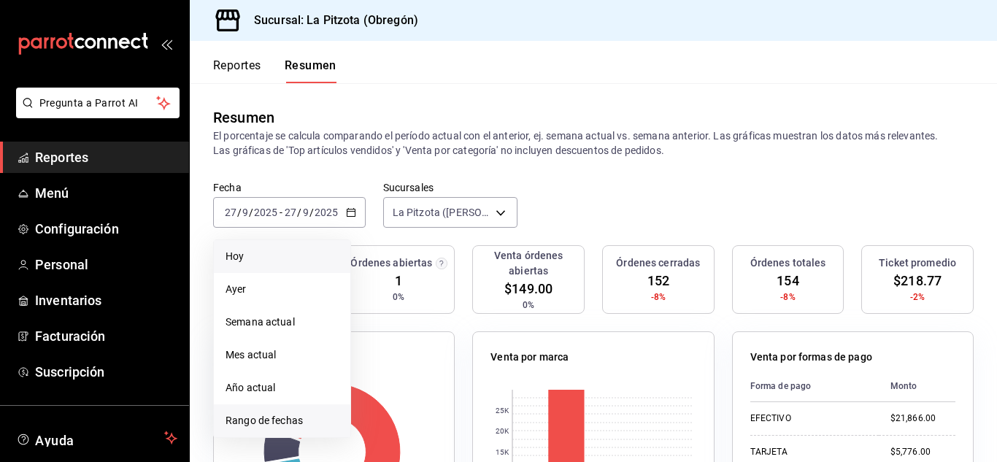
click at [284, 414] on li "Rango de fechas" at bounding box center [282, 420] width 137 height 33
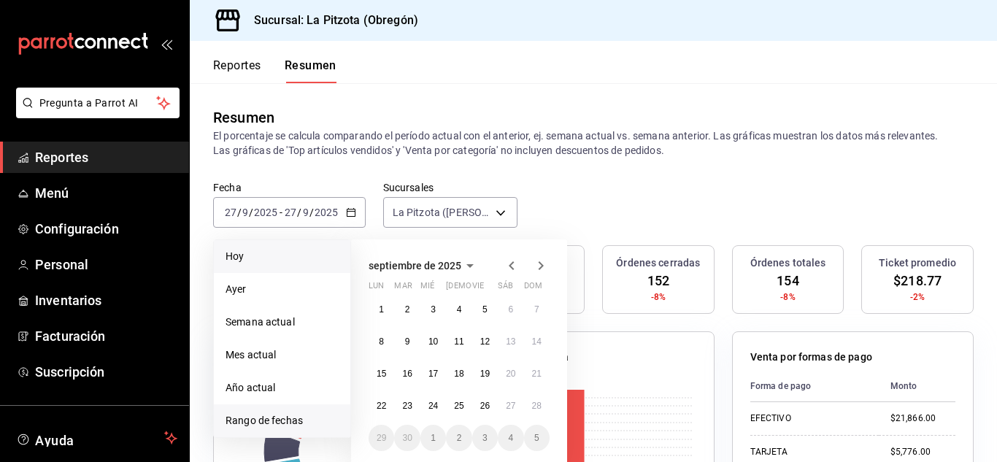
click at [265, 252] on span "Hoy" at bounding box center [282, 256] width 113 height 15
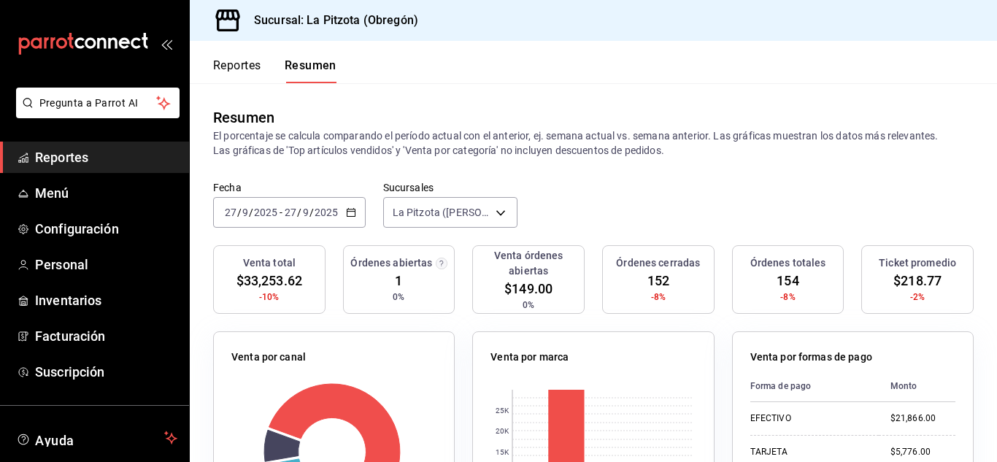
click at [345, 218] on div "[DATE] [DATE] - [DATE] [DATE]" at bounding box center [289, 212] width 153 height 31
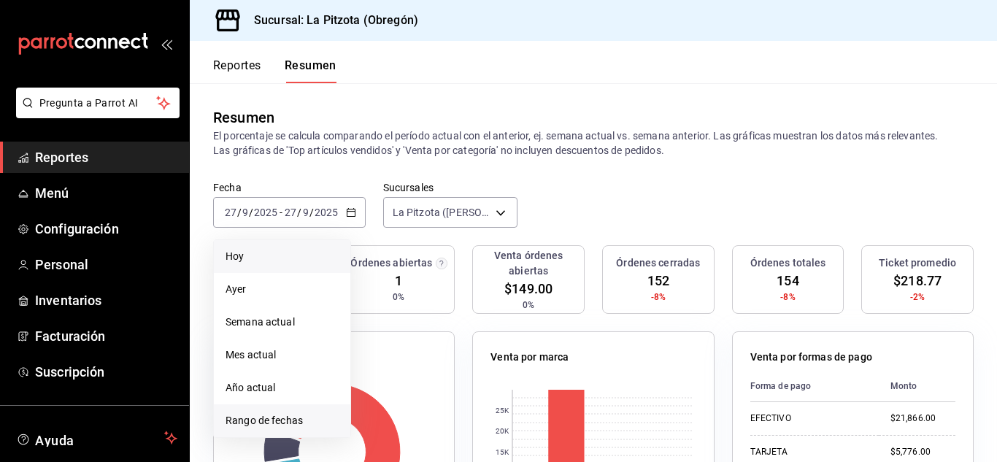
click at [293, 419] on span "Rango de fechas" at bounding box center [282, 420] width 113 height 15
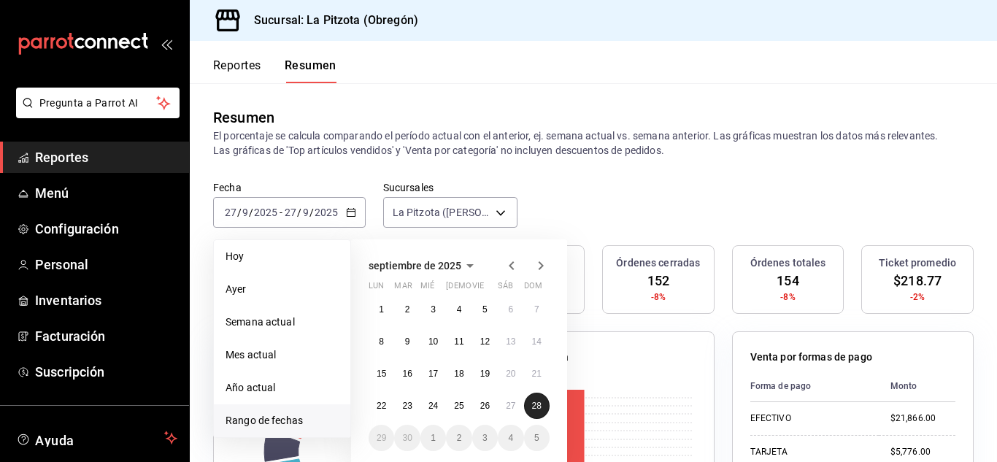
click at [534, 407] on abbr "28" at bounding box center [536, 406] width 9 height 10
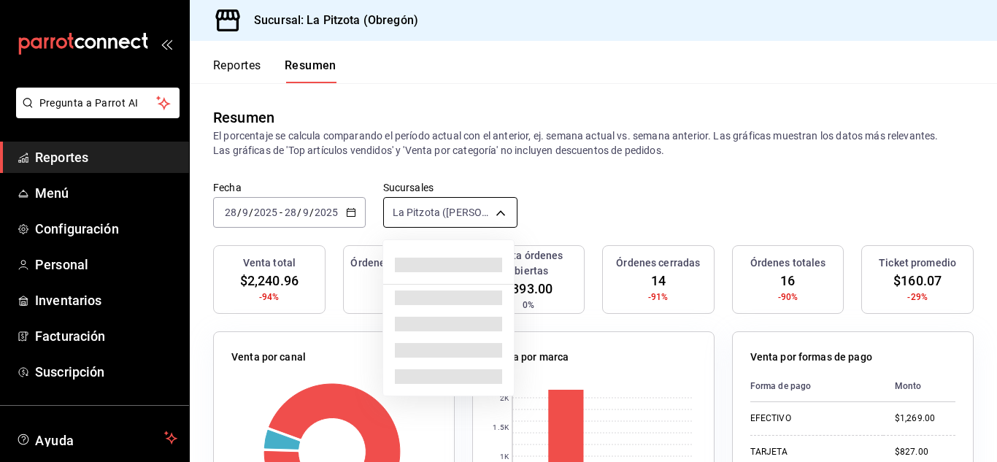
click at [504, 201] on body "Pregunta a Parrot AI Reportes Menú Configuración Personal Inventarios Facturaci…" at bounding box center [498, 231] width 997 height 462
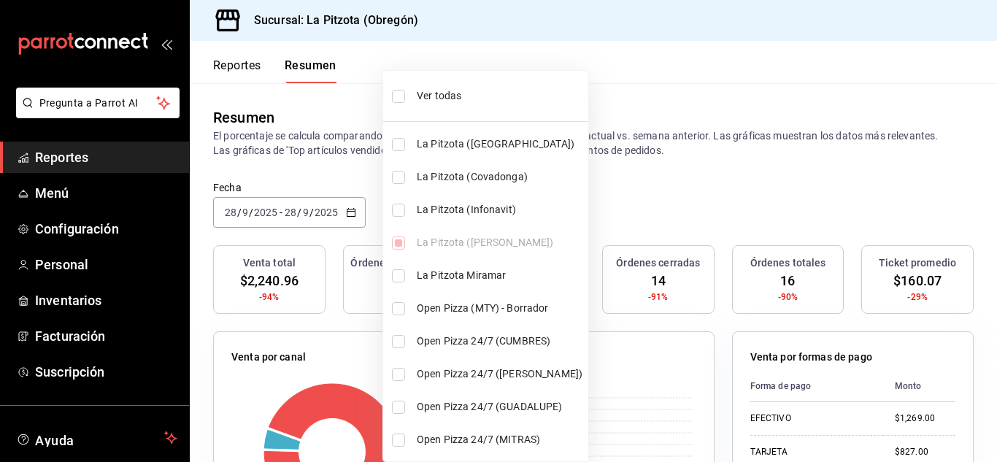
click at [419, 215] on span "La Pitzota (Infonavit)" at bounding box center [500, 209] width 166 height 15
type input "[object Object],[object Object]"
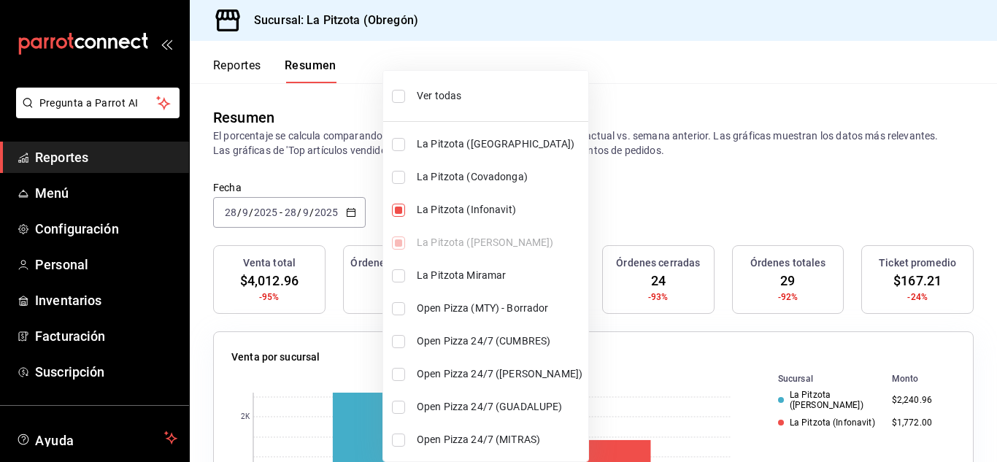
click at [400, 207] on input "checkbox" at bounding box center [398, 210] width 13 height 13
checkbox input "false"
type input "[object Object]"
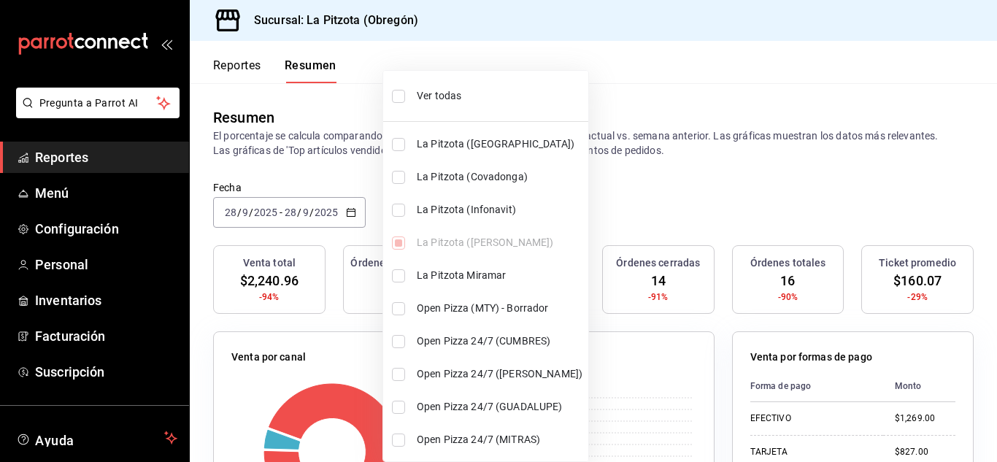
click at [607, 220] on div at bounding box center [498, 231] width 997 height 462
